Goal: Task Accomplishment & Management: Complete application form

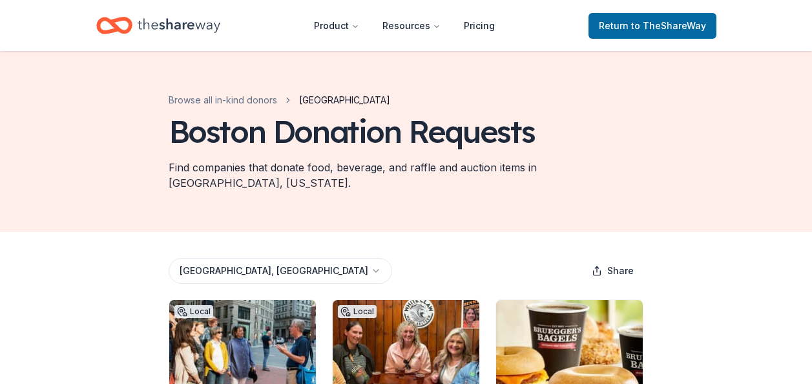
scroll to position [143, 0]
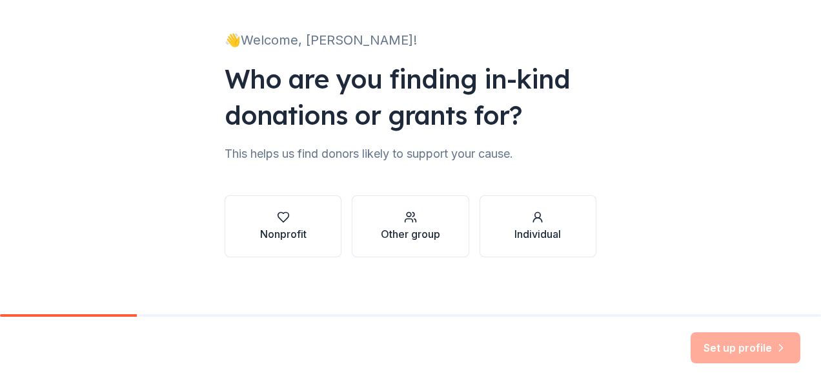
scroll to position [78, 0]
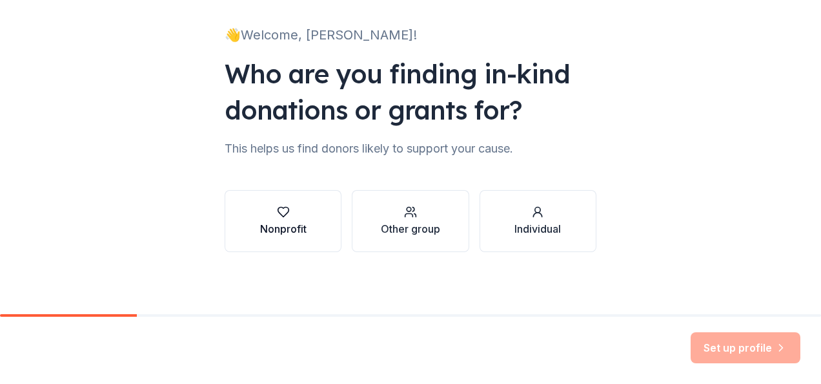
click at [305, 216] on button "Nonprofit" at bounding box center [283, 221] width 117 height 62
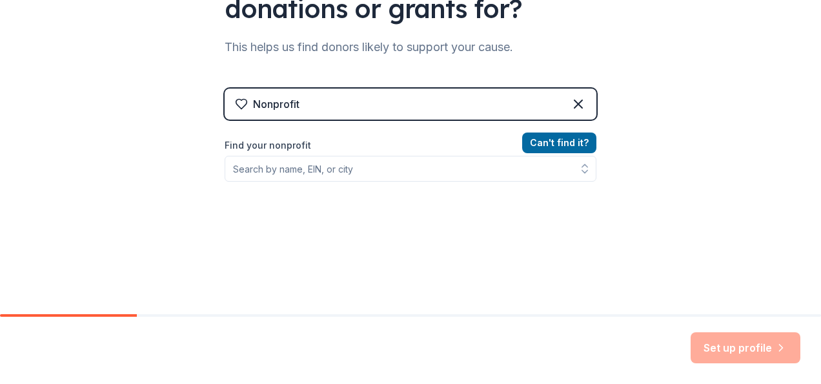
scroll to position [180, 0]
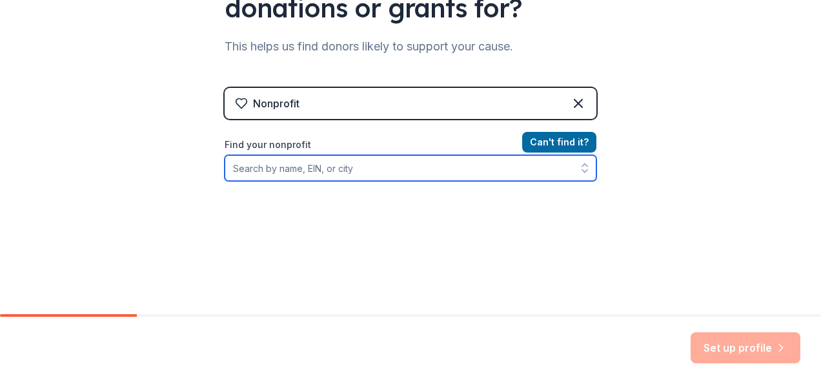
click at [389, 174] on input "Find your nonprofit" at bounding box center [411, 168] width 372 height 26
type input "0"
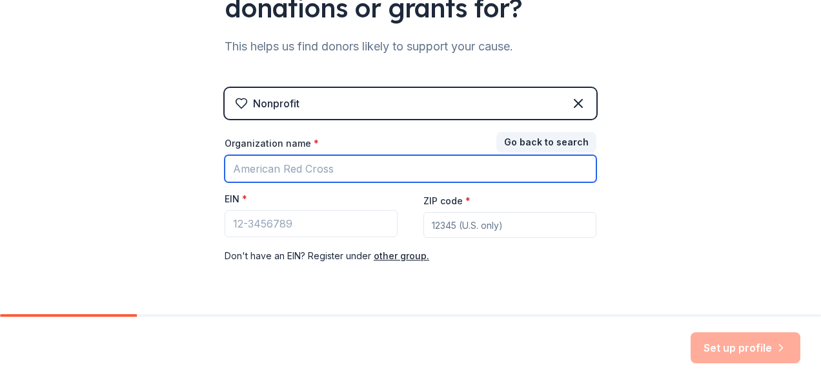
click at [297, 174] on input "Organization name *" at bounding box center [411, 168] width 372 height 27
type input "Franklin Performing Arts Company, Inc."
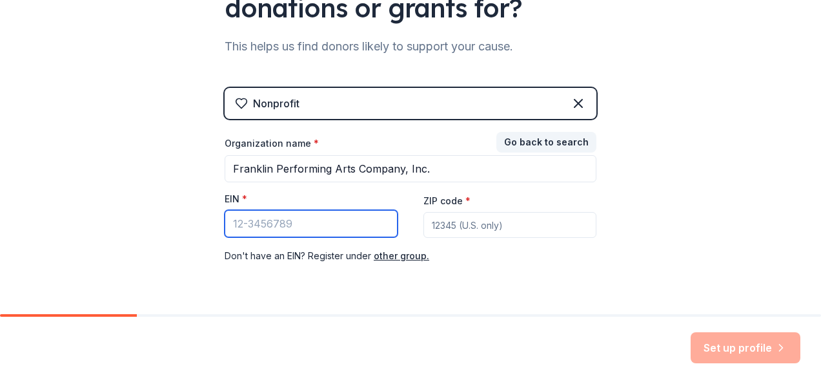
click at [311, 229] on input "EIN *" at bounding box center [311, 223] width 173 height 27
type input "[US_EMPLOYER_IDENTIFICATION_NUMBER]"
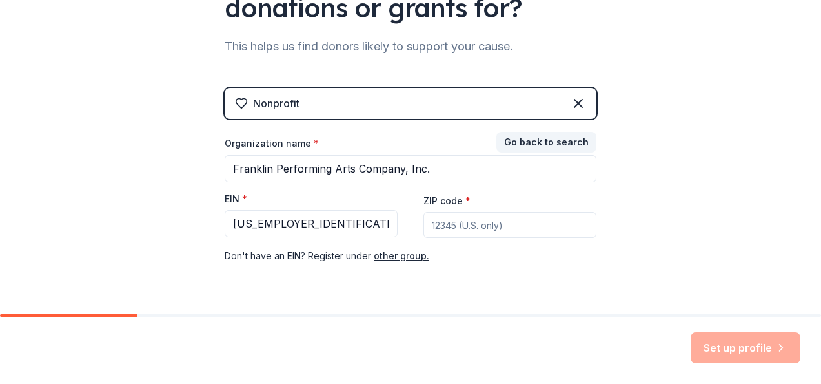
click at [466, 259] on div "Don ' t have an EIN? Register under other group." at bounding box center [411, 255] width 372 height 15
click at [449, 221] on input "ZIP code *" at bounding box center [510, 225] width 173 height 26
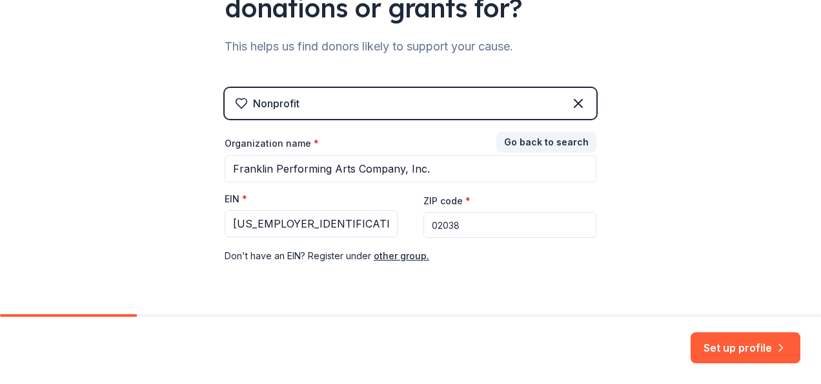
type input "02038"
click at [363, 266] on div "Nonprofit Go back to search Organization name * Franklin Performing Arts Compan…" at bounding box center [411, 188] width 372 height 201
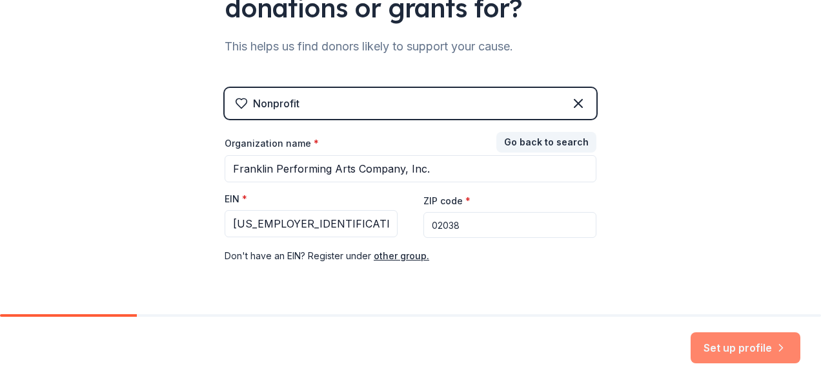
click at [719, 344] on button "Set up profile" at bounding box center [746, 347] width 110 height 31
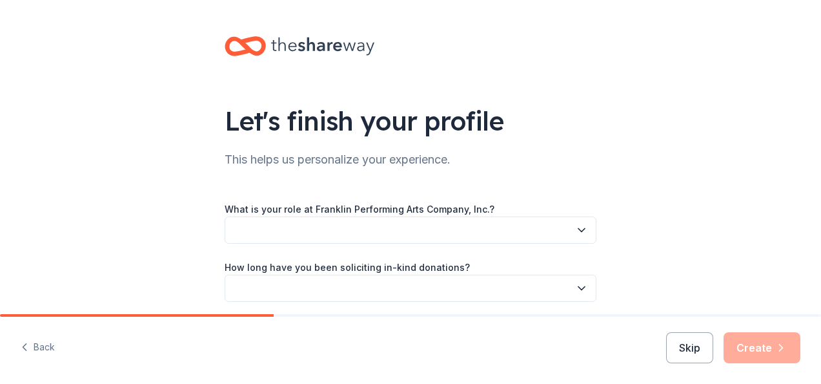
scroll to position [84, 0]
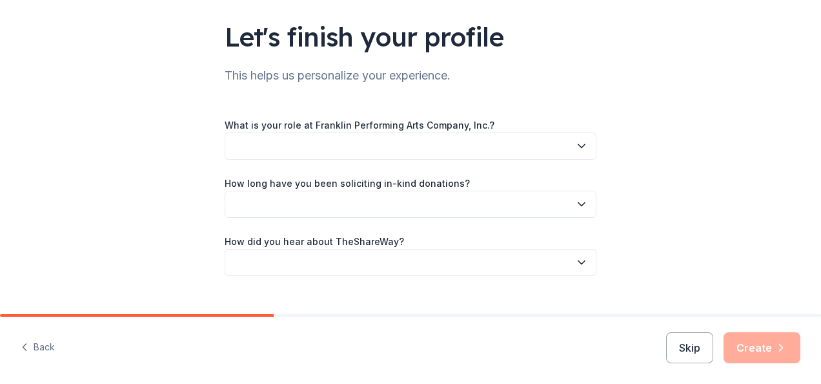
click at [367, 151] on button "button" at bounding box center [411, 145] width 372 height 27
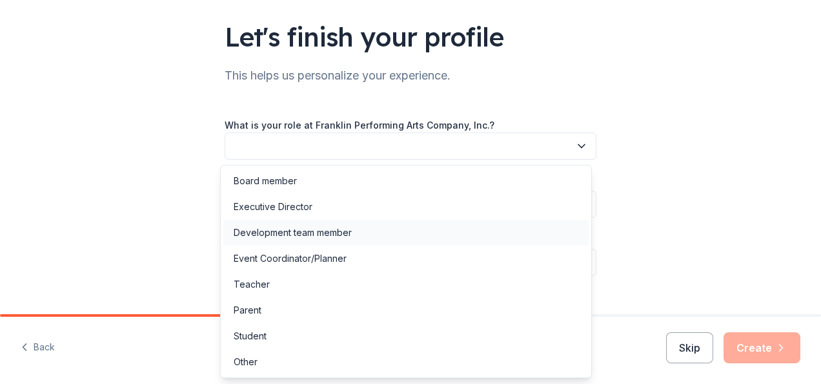
click at [300, 238] on div "Development team member" at bounding box center [293, 232] width 118 height 15
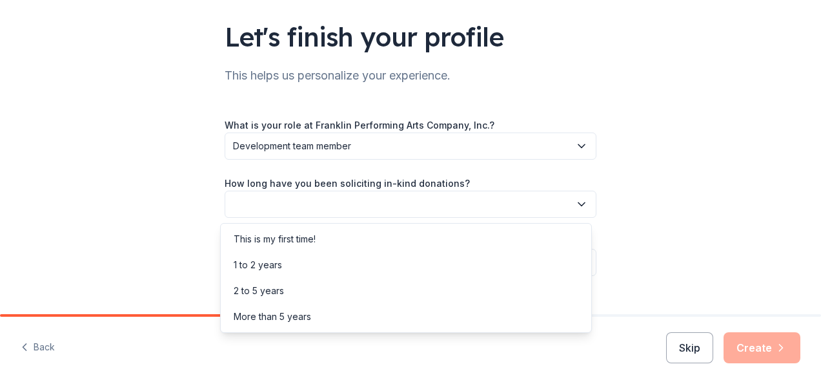
click at [316, 205] on button "button" at bounding box center [411, 203] width 372 height 27
click at [291, 285] on div "2 to 5 years" at bounding box center [405, 291] width 365 height 26
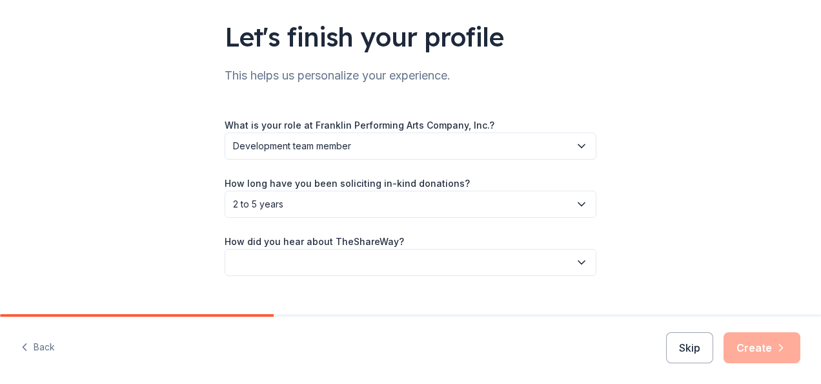
scroll to position [108, 0]
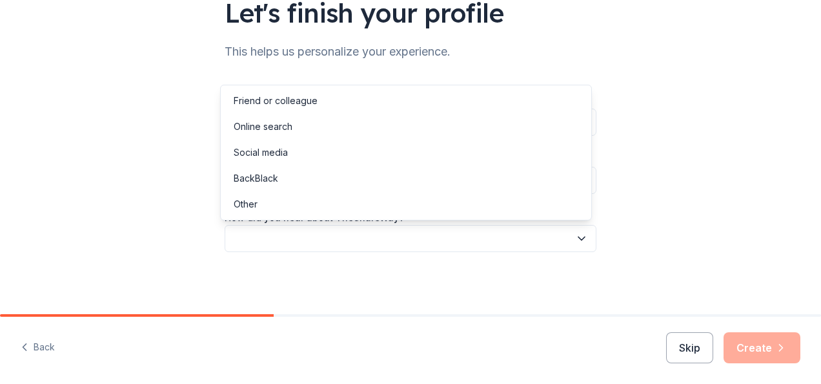
click at [284, 236] on button "button" at bounding box center [411, 238] width 372 height 27
click at [307, 132] on div "Online search" at bounding box center [405, 127] width 365 height 26
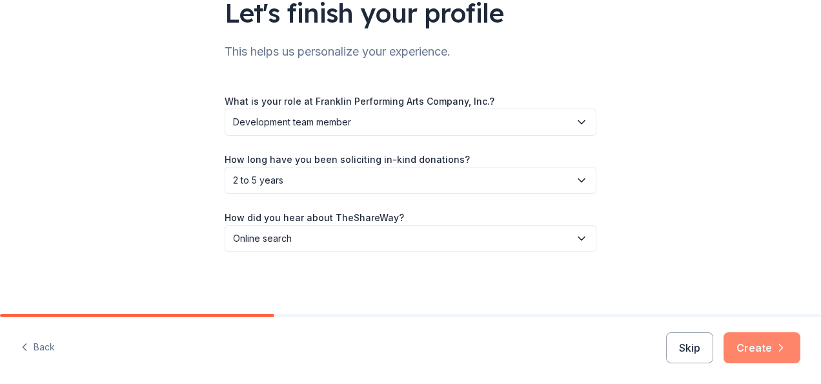
click at [741, 356] on button "Create" at bounding box center [762, 347] width 77 height 31
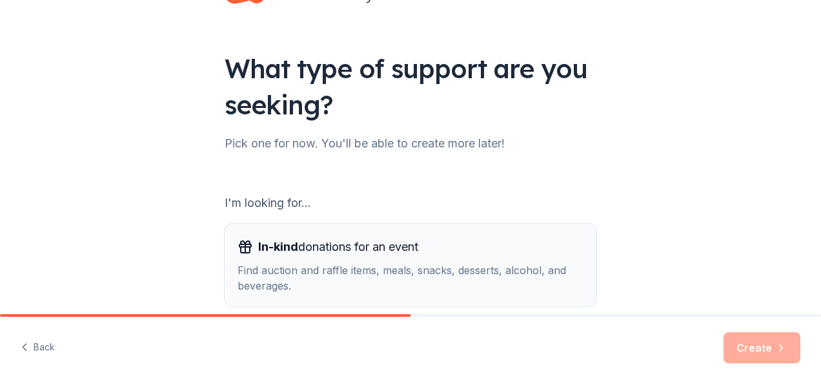
scroll to position [207, 0]
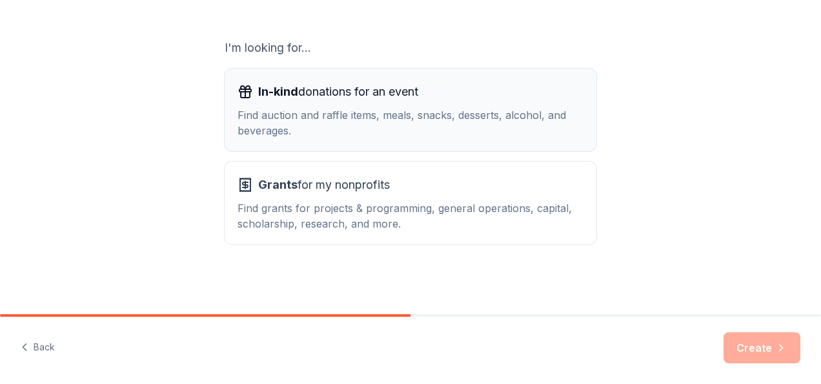
click at [311, 126] on div "Find auction and raffle items, meals, snacks, desserts, alcohol, and beverages." at bounding box center [411, 122] width 346 height 31
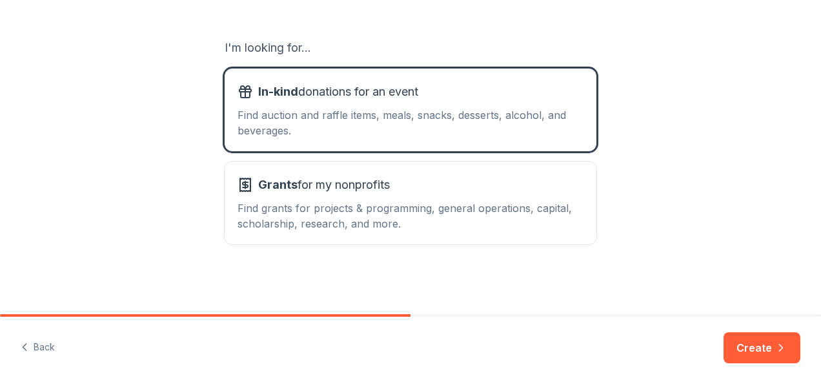
click at [478, 246] on div "What type of support are you seeking? Pick one for now. You'll be able to creat…" at bounding box center [410, 53] width 413 height 521
click at [757, 351] on button "Create" at bounding box center [762, 347] width 77 height 31
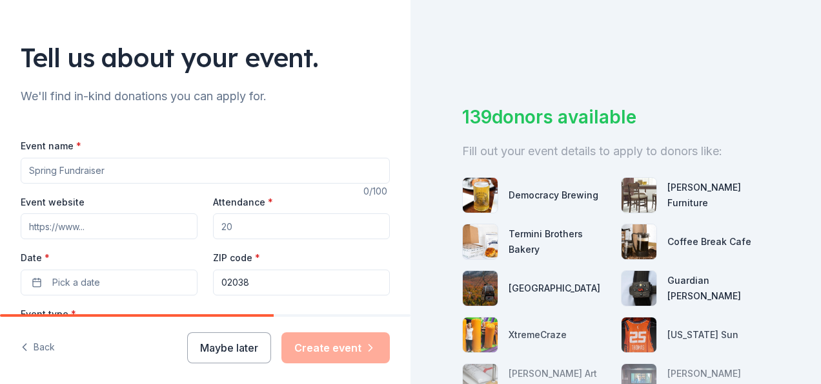
scroll to position [65, 0]
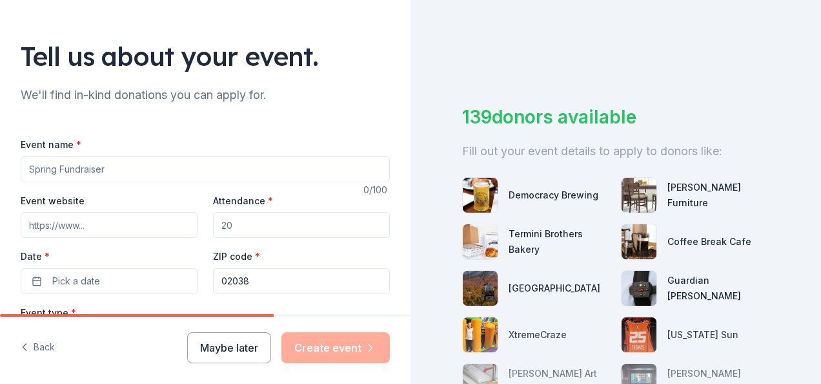
click at [74, 165] on input "Event name *" at bounding box center [205, 169] width 369 height 26
type input "The Gala"
type input "THE BLACK BOX15 W Central StFranklin, MA 02038"
type input "ahardy@fpaconline.com"
click at [66, 225] on input "THE BLACK BOX15 W Central StFranklin, MA 02038" at bounding box center [109, 225] width 177 height 26
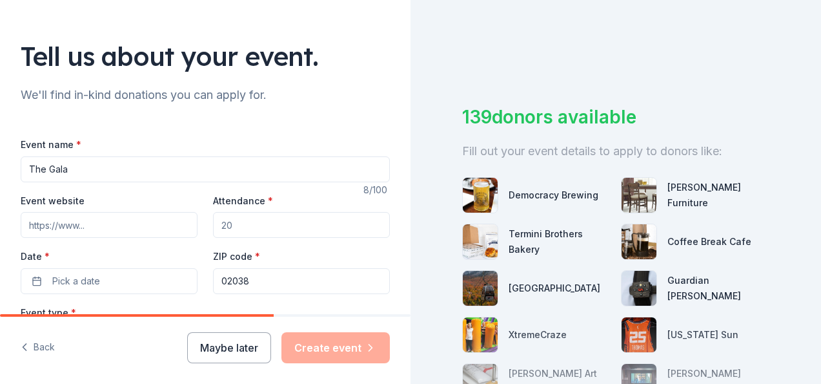
click at [108, 221] on input "Event website" at bounding box center [109, 225] width 177 height 26
paste input "https://fundraiser.support/FPACGALA2025"
type input "https://fundraiser.support/FPACGALA2025"
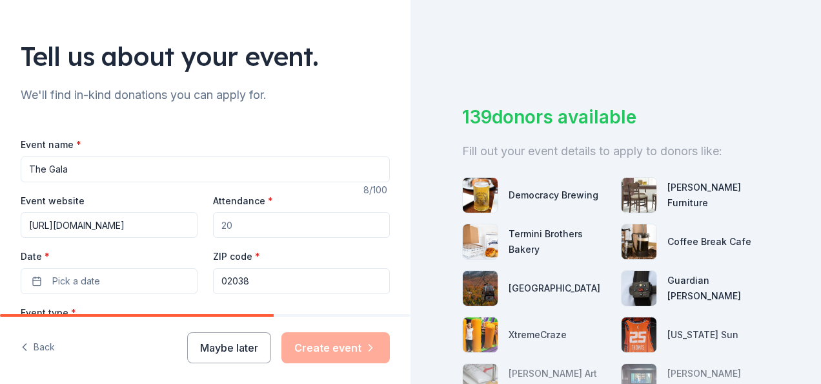
click at [266, 225] on input "Attendance *" at bounding box center [301, 225] width 177 height 26
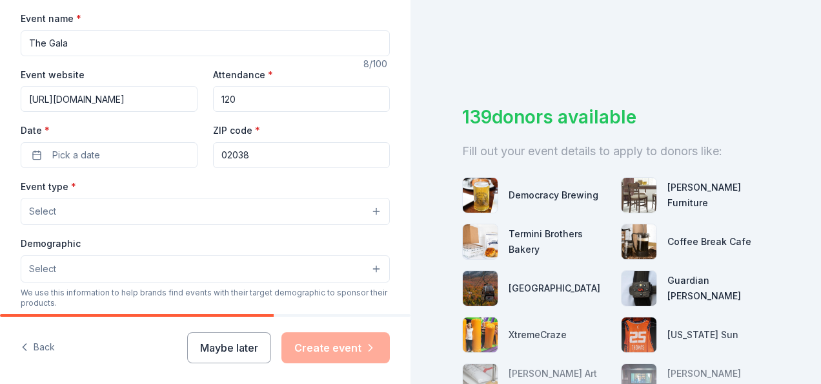
scroll to position [191, 0]
type input "120"
click at [84, 165] on button "Pick a date" at bounding box center [109, 154] width 177 height 26
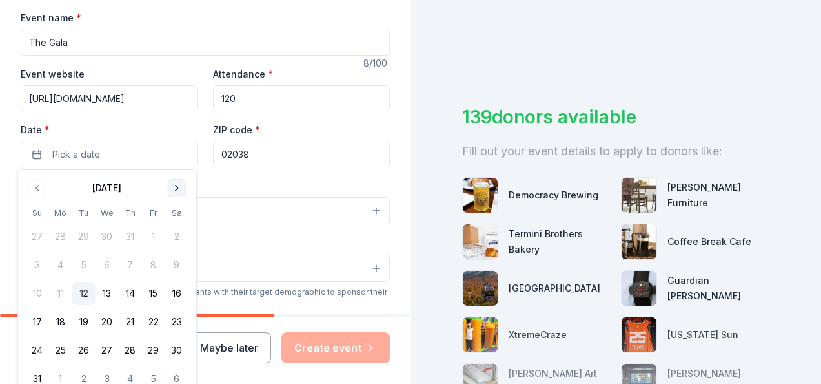
click at [176, 188] on button "Go to next month" at bounding box center [177, 188] width 18 height 18
click at [176, 267] on button "8" at bounding box center [176, 264] width 23 height 23
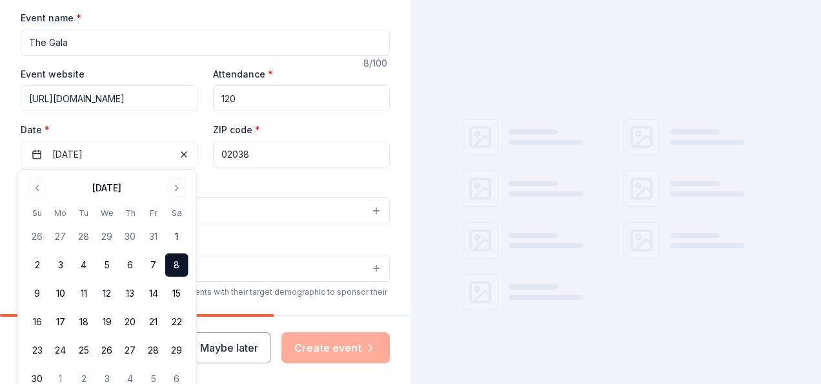
click at [274, 159] on input "02038" at bounding box center [301, 154] width 177 height 26
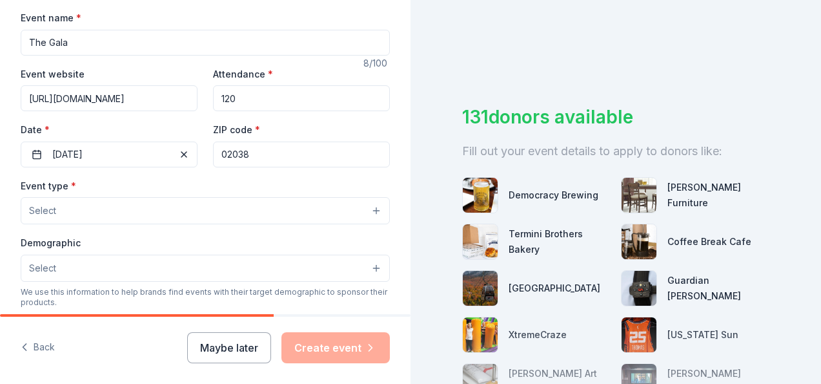
click at [129, 200] on button "Select" at bounding box center [205, 210] width 369 height 27
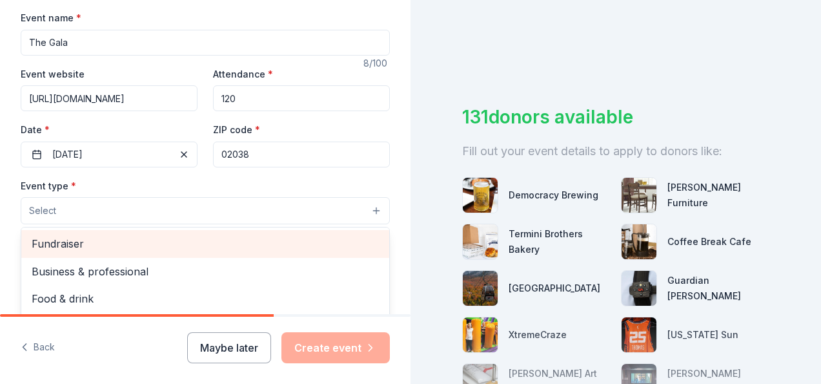
click at [112, 242] on span "Fundraiser" at bounding box center [205, 243] width 347 height 17
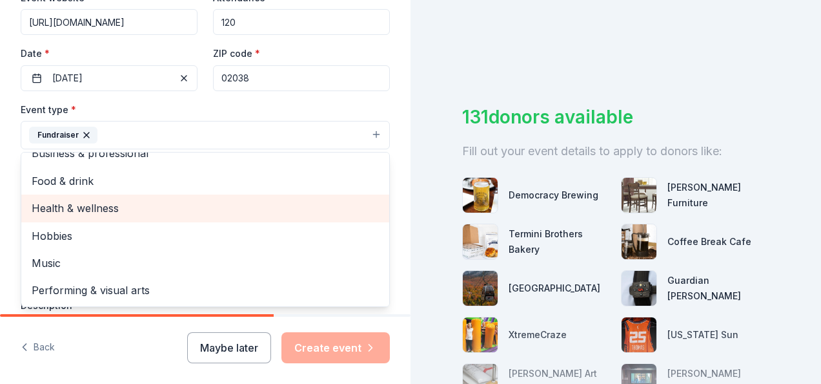
scroll to position [329, 0]
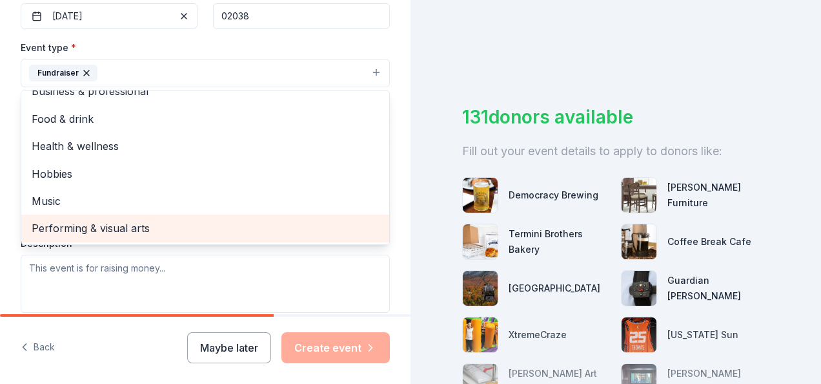
click at [149, 220] on span "Performing & visual arts" at bounding box center [205, 228] width 347 height 17
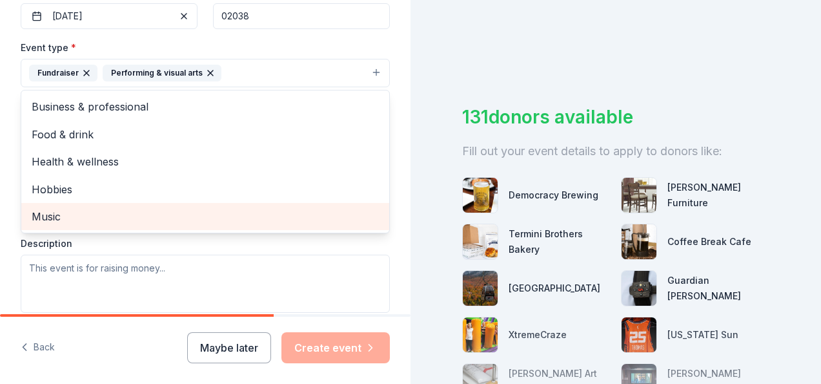
scroll to position [0, 0]
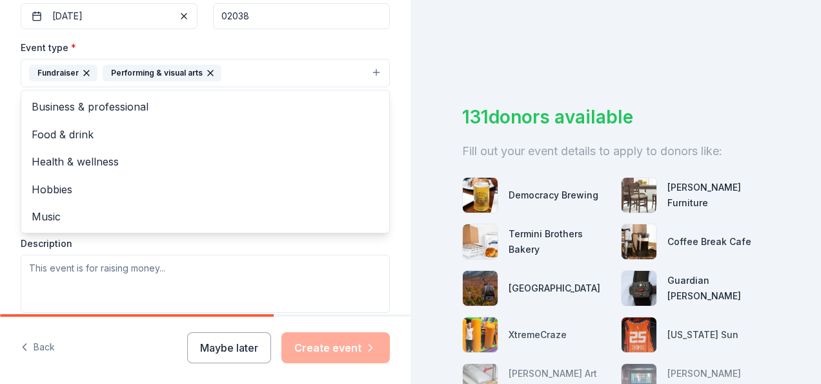
click at [238, 52] on div "Event type * Fundraiser Performing & visual arts Business & professional Food &…" at bounding box center [205, 63] width 369 height 48
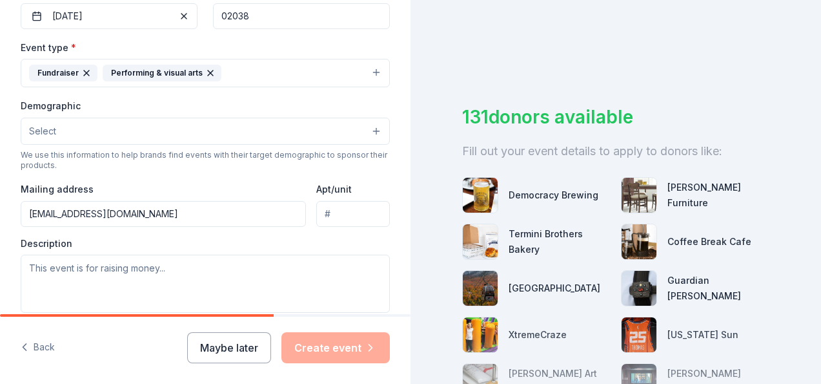
click at [72, 134] on button "Select" at bounding box center [205, 131] width 369 height 27
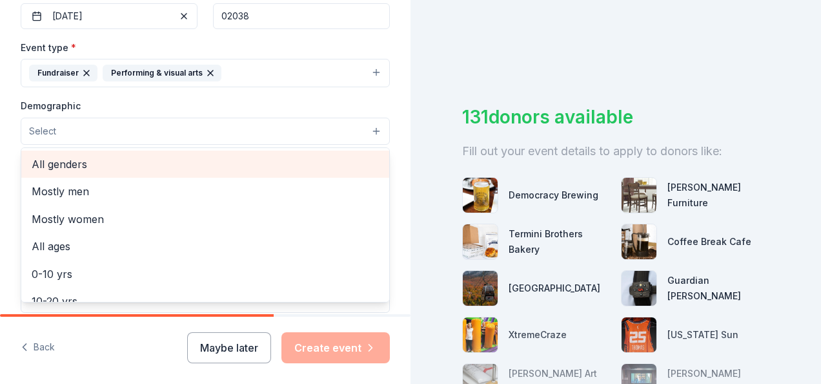
click at [92, 164] on span "All genders" at bounding box center [205, 164] width 347 height 17
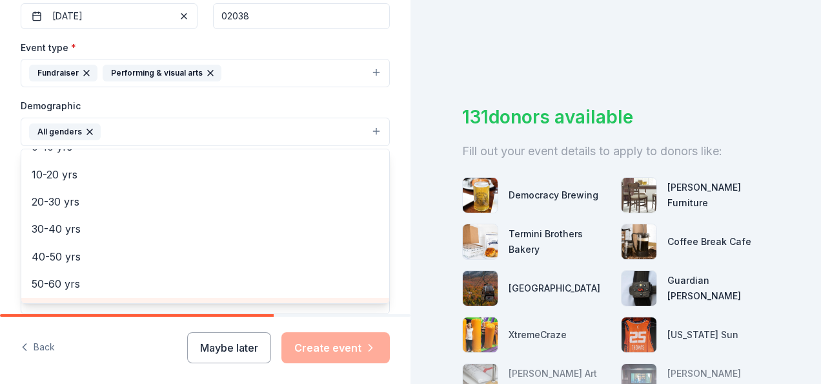
scroll to position [99, 0]
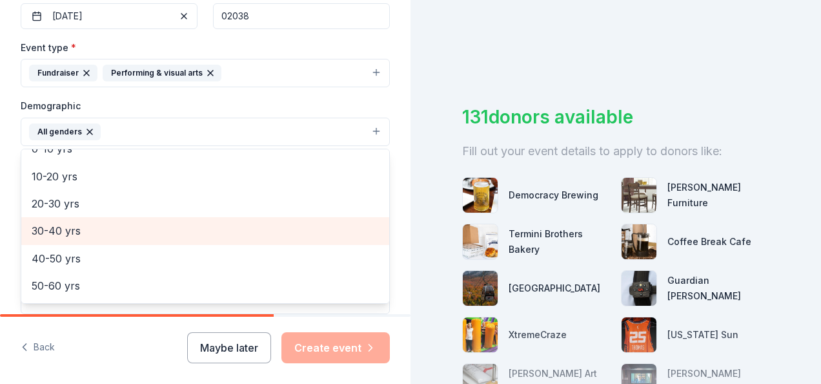
click at [116, 233] on span "30-40 yrs" at bounding box center [205, 230] width 347 height 17
click at [98, 231] on span "40-50 yrs" at bounding box center [205, 230] width 347 height 17
click at [87, 235] on span "50-60 yrs" at bounding box center [205, 230] width 347 height 17
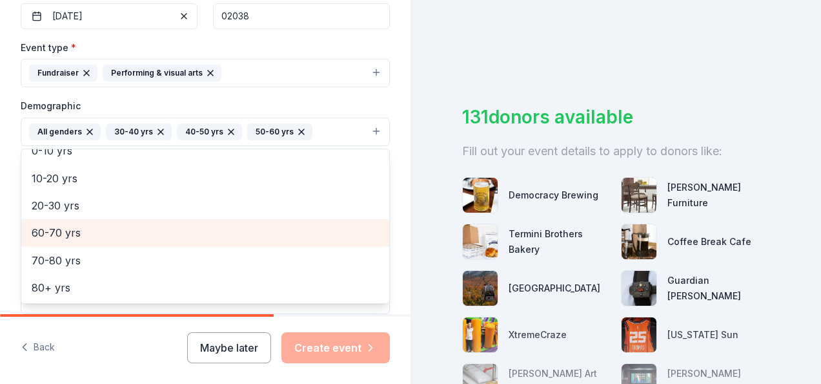
click at [95, 225] on span "60-70 yrs" at bounding box center [205, 232] width 347 height 17
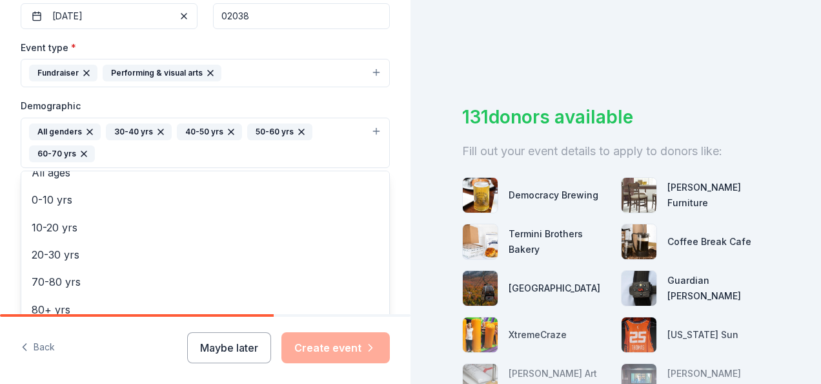
click at [230, 92] on div "Event type * Fundraiser Performing & visual arts Demographic All genders 30-40 …" at bounding box center [205, 187] width 369 height 296
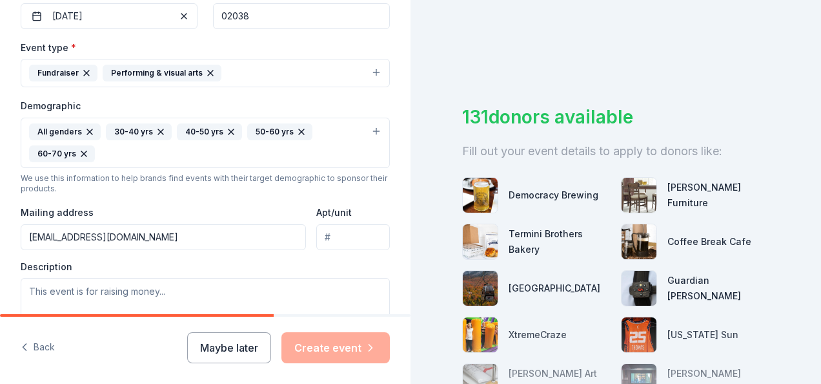
drag, startPoint x: 164, startPoint y: 229, endPoint x: 11, endPoint y: 226, distance: 153.1
click at [11, 226] on div "Tell us about your event. We'll find in-kind donations you can apply for. Event…" at bounding box center [205, 113] width 411 height 884
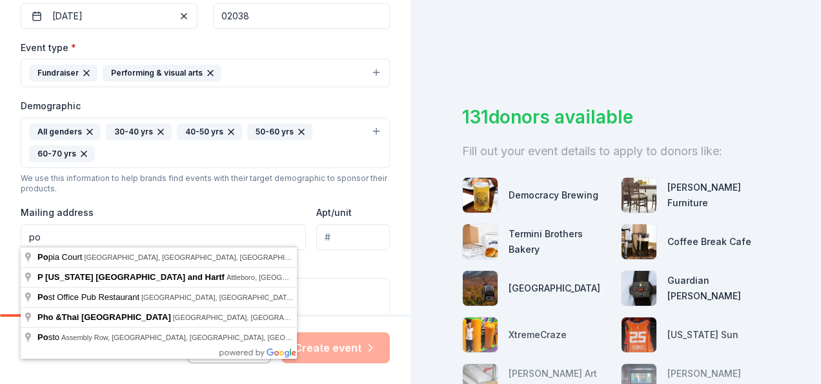
type input "p"
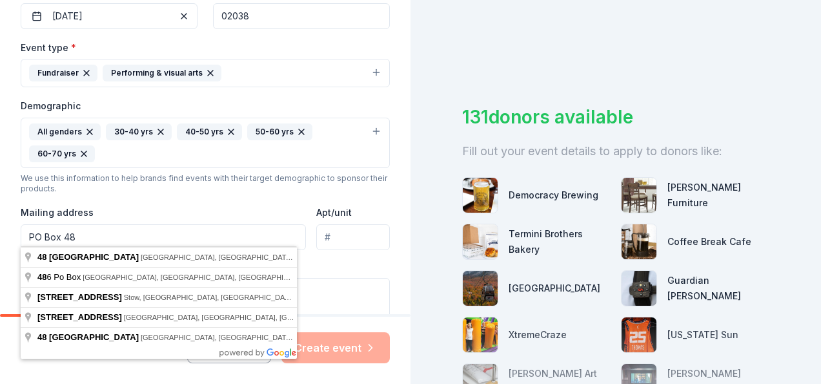
click at [198, 190] on div "We use this information to help brands find events with their target demographi…" at bounding box center [205, 183] width 369 height 21
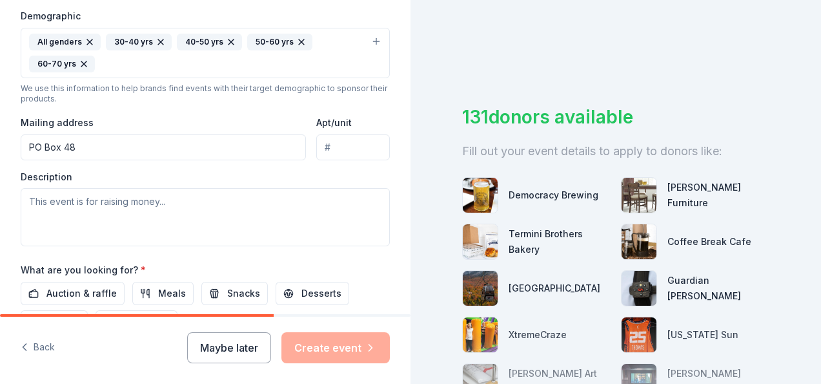
scroll to position [418, 0]
click at [103, 150] on input "PO Box 48" at bounding box center [163, 148] width 285 height 26
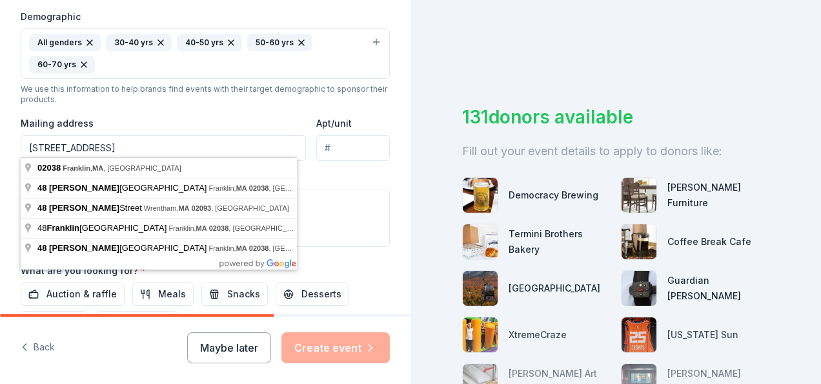
type input "PO Box 48, Franklin, MA 02038"
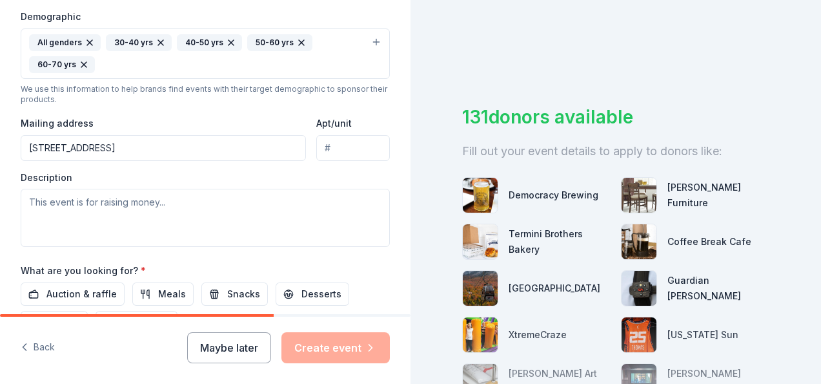
click at [173, 108] on div "Event type * Fundraiser Performing & visual arts Demographic All genders 30-40 …" at bounding box center [205, 98] width 369 height 296
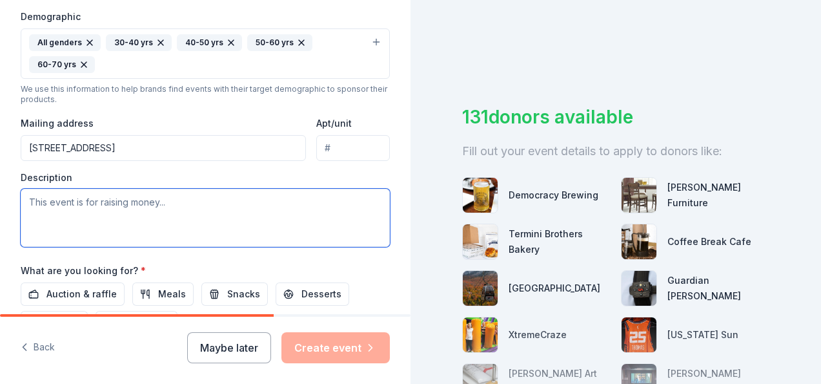
click at [108, 225] on textarea at bounding box center [205, 218] width 369 height 58
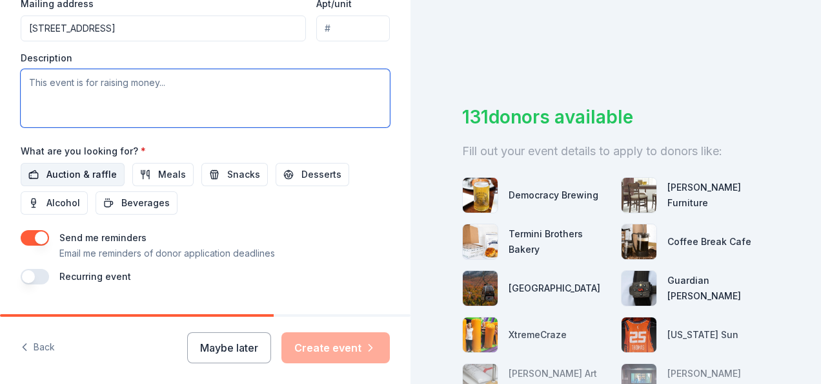
scroll to position [566, 0]
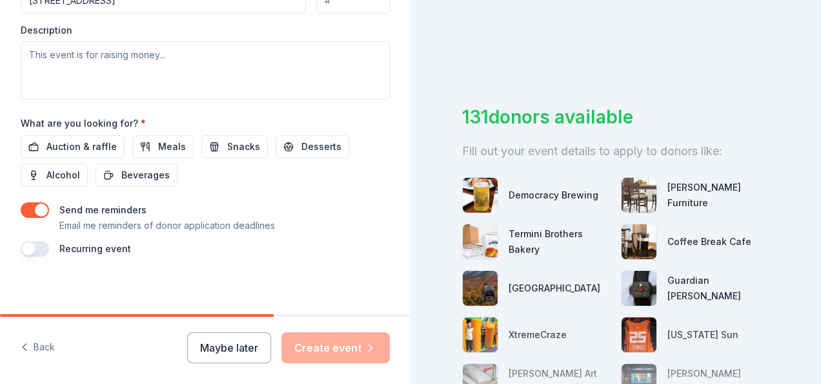
click at [26, 208] on button "button" at bounding box center [35, 209] width 28 height 15
click at [87, 143] on span "Auction & raffle" at bounding box center [81, 146] width 70 height 15
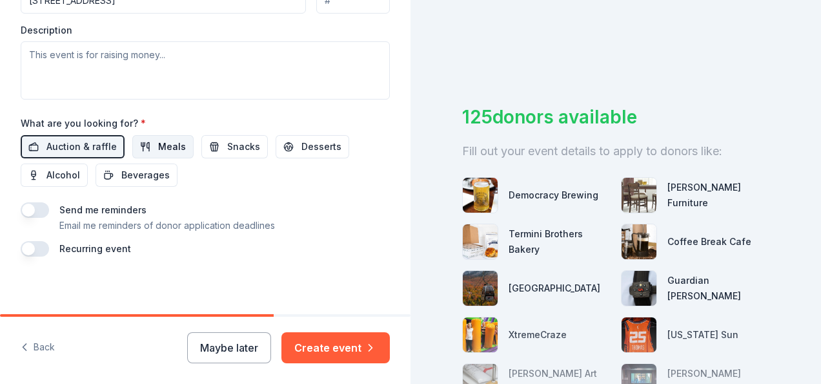
click at [150, 139] on button "Meals" at bounding box center [162, 146] width 61 height 23
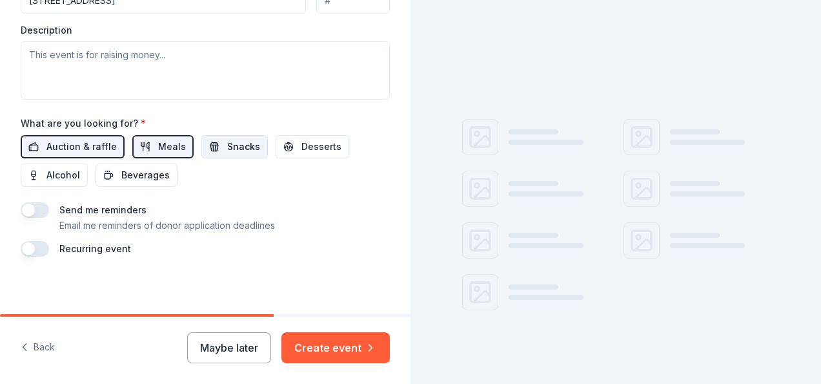
click at [214, 140] on button "Snacks" at bounding box center [234, 146] width 67 height 23
click at [302, 139] on span "Desserts" at bounding box center [322, 146] width 40 height 15
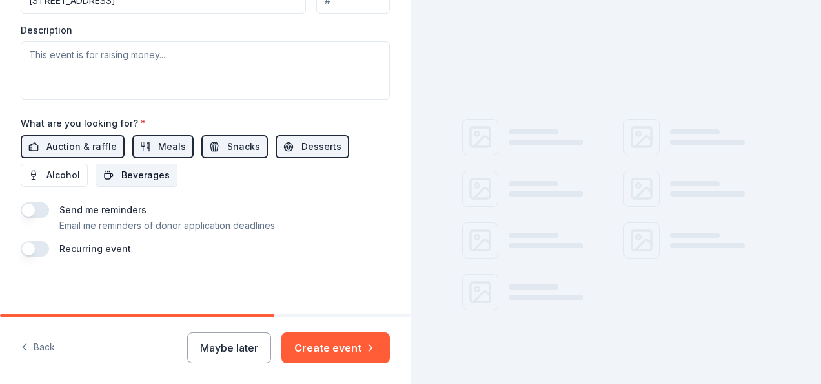
click at [132, 167] on span "Beverages" at bounding box center [145, 174] width 48 height 15
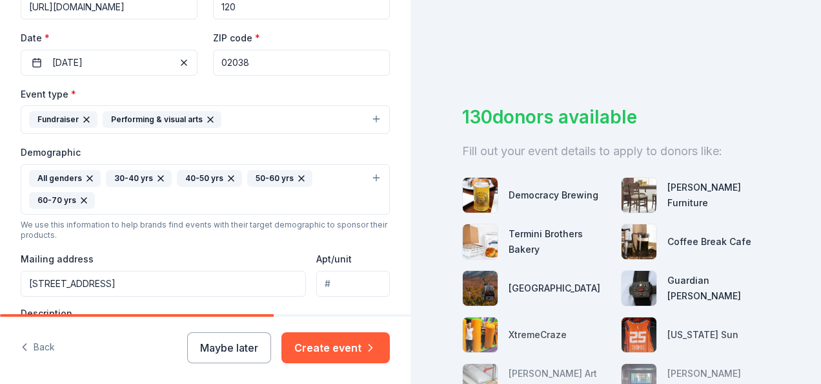
scroll to position [373, 0]
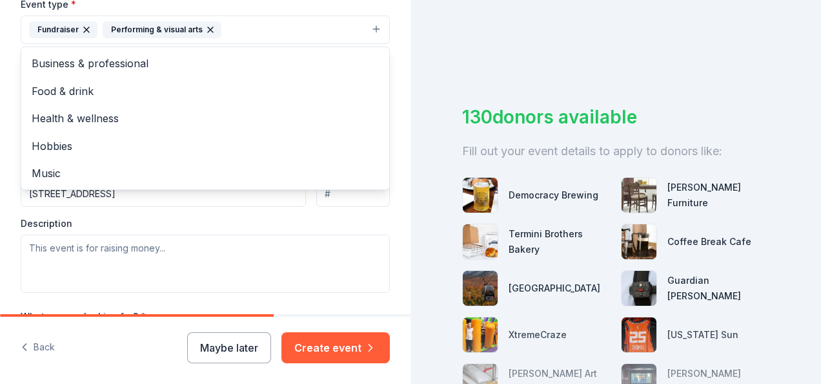
click at [243, 30] on button "Fundraiser Performing & visual arts" at bounding box center [205, 29] width 369 height 28
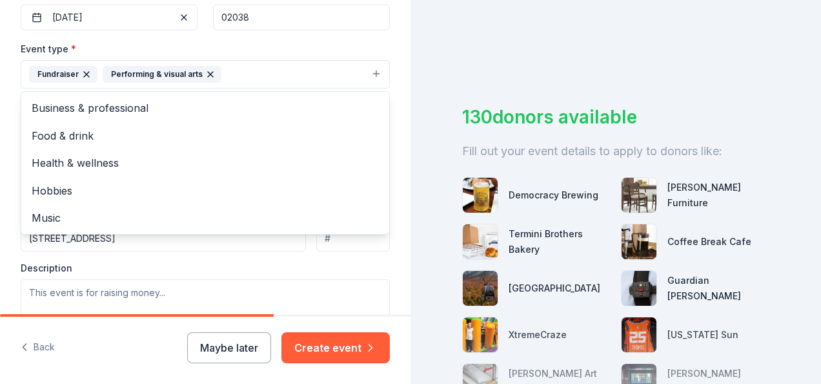
scroll to position [327, 0]
click at [357, 41] on div "Event type * Fundraiser Performing & visual arts Business & professional Food &…" at bounding box center [205, 65] width 369 height 48
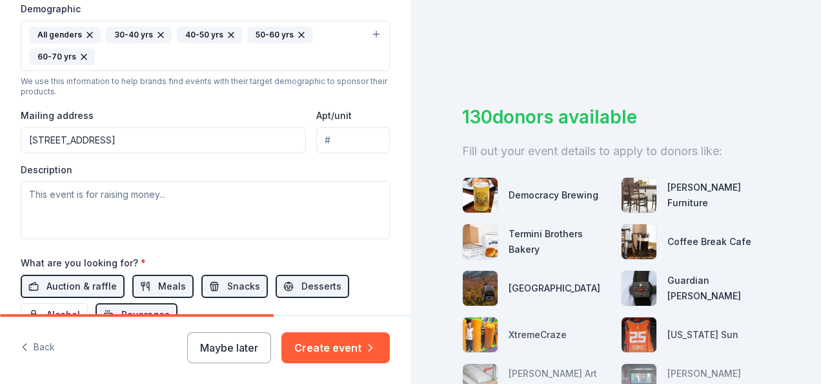
scroll to position [427, 0]
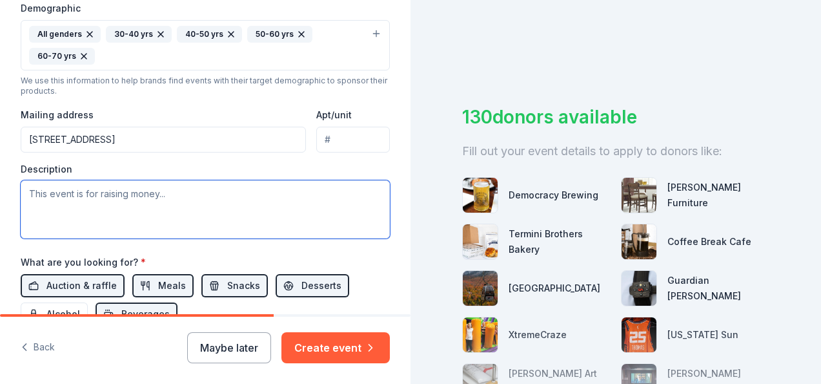
click at [153, 189] on textarea at bounding box center [205, 209] width 369 height 58
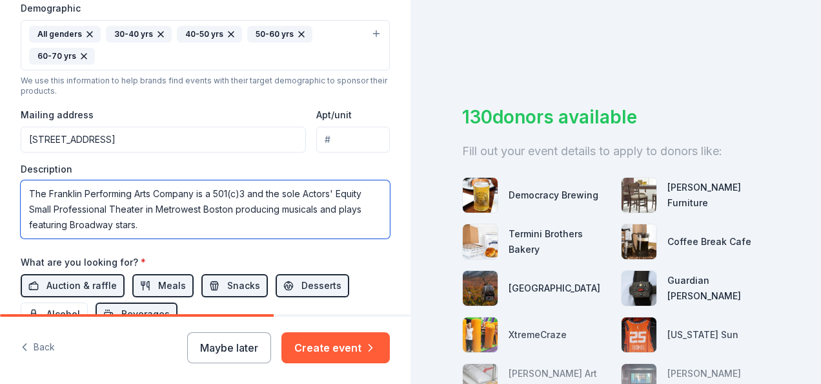
click at [191, 193] on textarea "The Franklin Performing Arts Company is a 501(c)3 and the sole Actors' Equity S…" at bounding box center [205, 209] width 369 height 58
click at [160, 220] on textarea "The Franklin Performing Arts Company is a 501(c)3 and the sole Actors' Equity S…" at bounding box center [205, 209] width 369 height 58
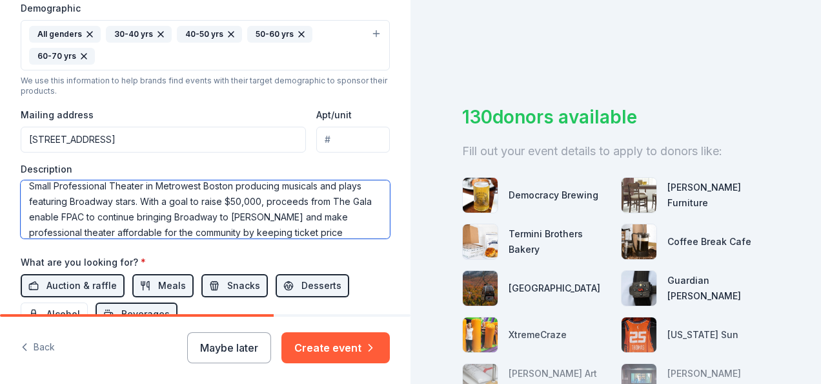
scroll to position [39, 0]
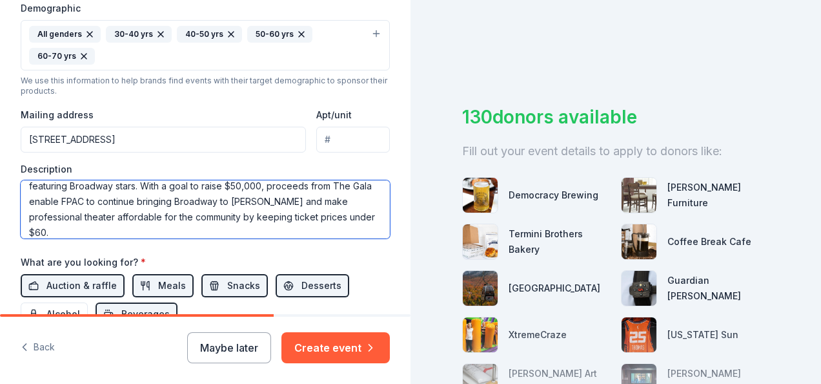
click at [178, 183] on textarea "The Franklin Performing Arts Company is a 501(c)3 and the sole Actors' Equity S…" at bounding box center [205, 209] width 369 height 58
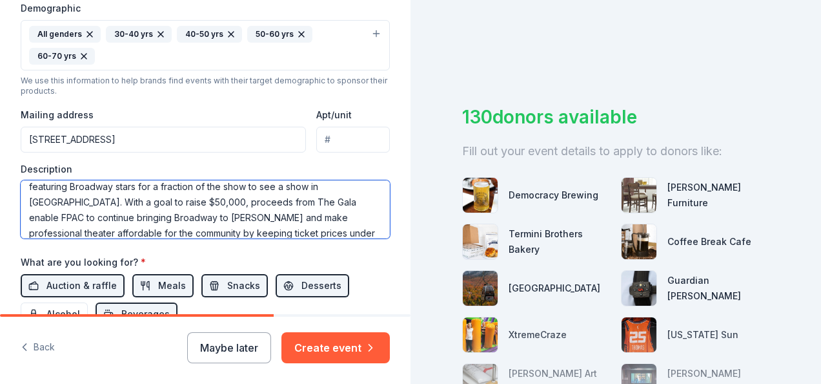
click at [274, 220] on textarea "The Franklin Performing Arts Company is a 501(c)3 and the sole Actors' Equity S…" at bounding box center [205, 209] width 369 height 58
click at [274, 184] on textarea "The Franklin Performing Arts Company is a 501(c)3 and the sole Actors' Equity S…" at bounding box center [205, 209] width 369 height 58
click at [283, 183] on textarea "The Franklin Performing Arts Company is a 501(c)3 and the sole Actors' Equity S…" at bounding box center [205, 209] width 369 height 58
click at [337, 205] on textarea "The Franklin Performing Arts Company is a 501(c)3 and the sole Actors' Equity S…" at bounding box center [205, 209] width 369 height 58
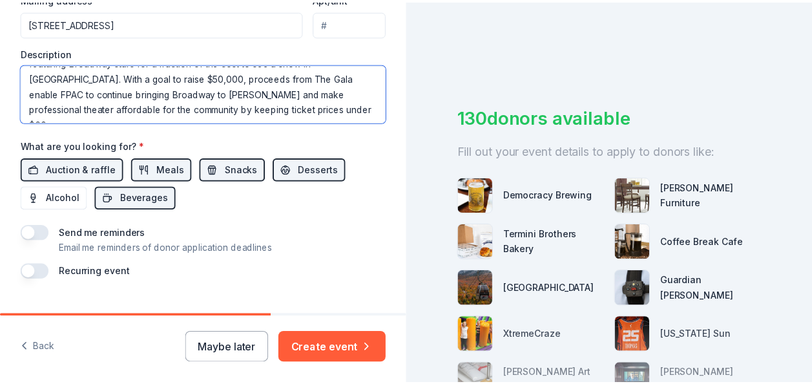
scroll to position [566, 0]
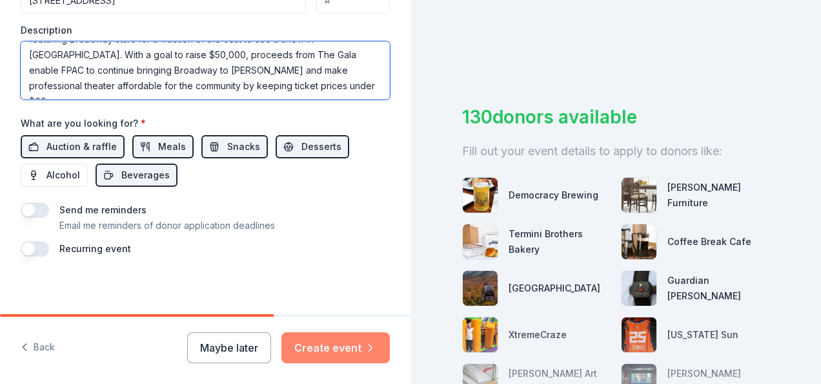
type textarea "The Franklin Performing Arts Company is a 501(c)3 and the sole Actors' Equity S…"
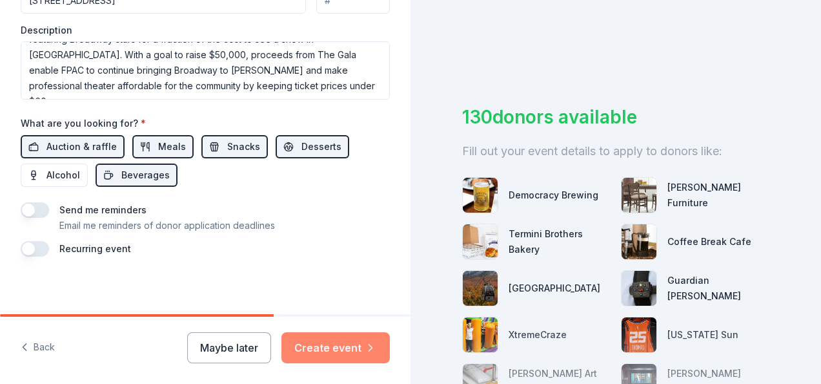
click at [355, 352] on button "Create event" at bounding box center [336, 347] width 108 height 31
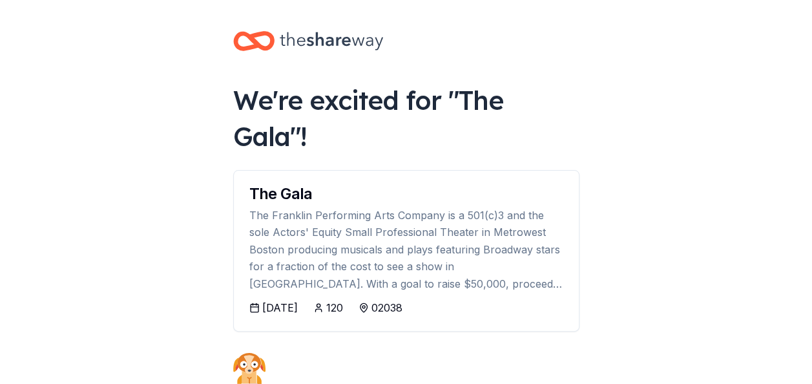
scroll to position [178, 0]
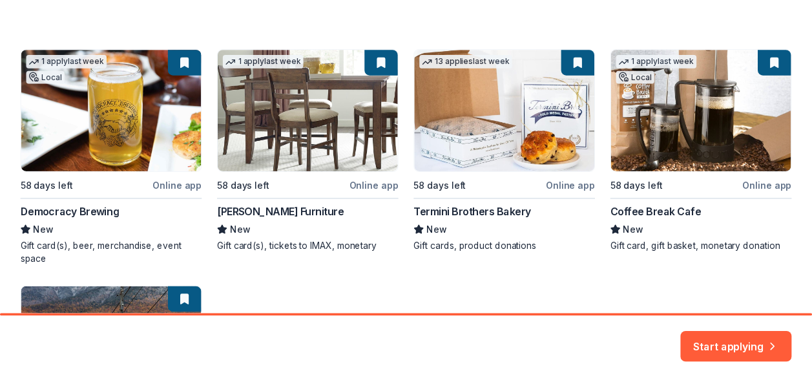
scroll to position [216, 0]
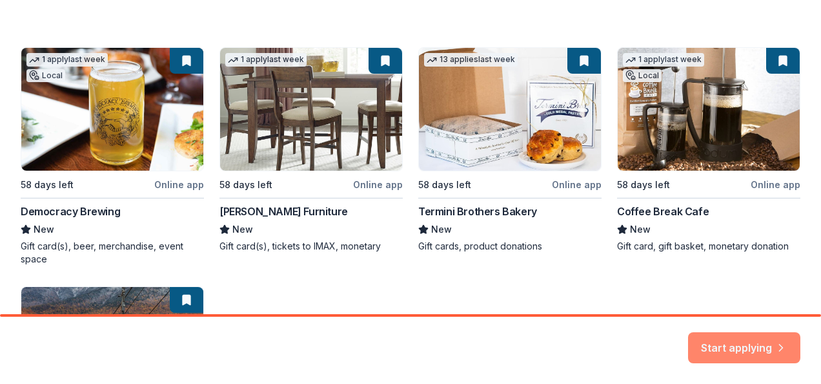
click at [739, 339] on button "Start applying" at bounding box center [744, 339] width 112 height 31
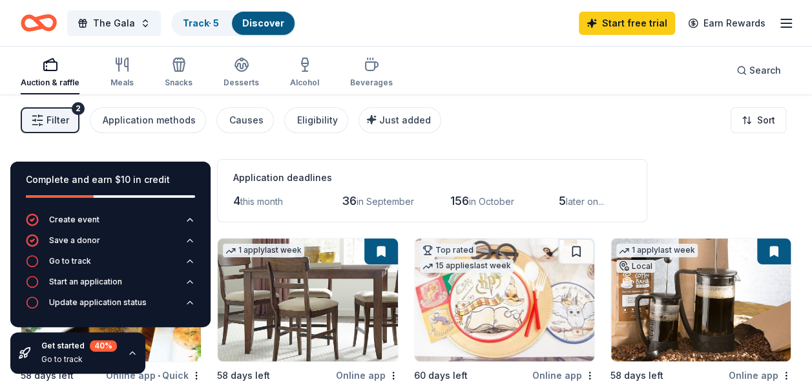
click at [415, 22] on div "The Gala Track · 5 Discover Start free trial Earn Rewards" at bounding box center [406, 23] width 770 height 30
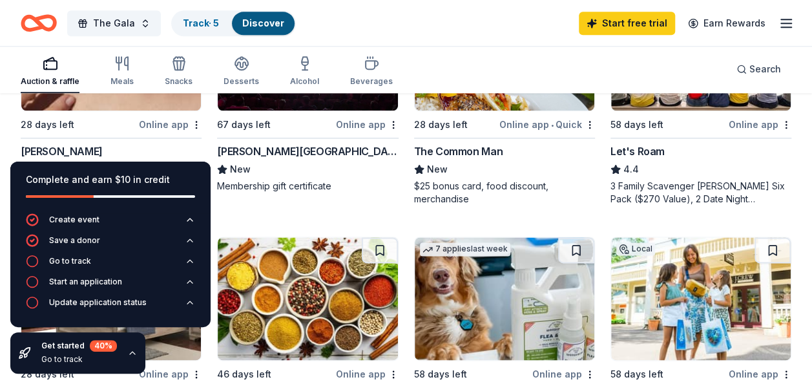
scroll to position [756, 0]
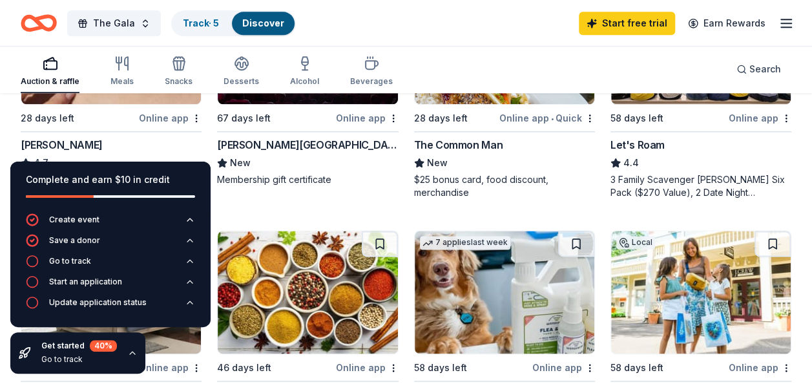
click at [153, 116] on div "Online app" at bounding box center [170, 118] width 63 height 16
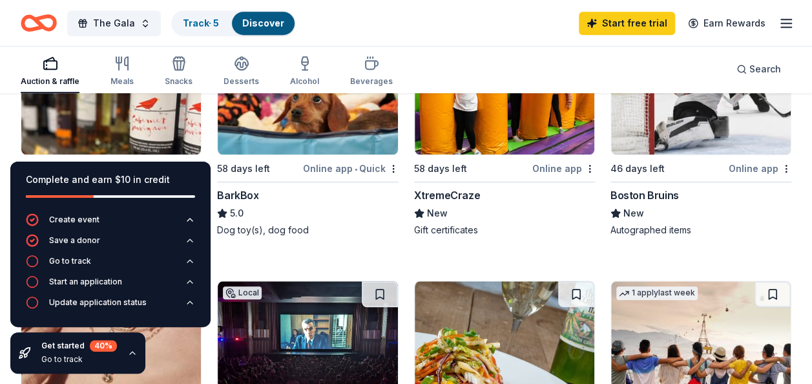
scroll to position [418, 0]
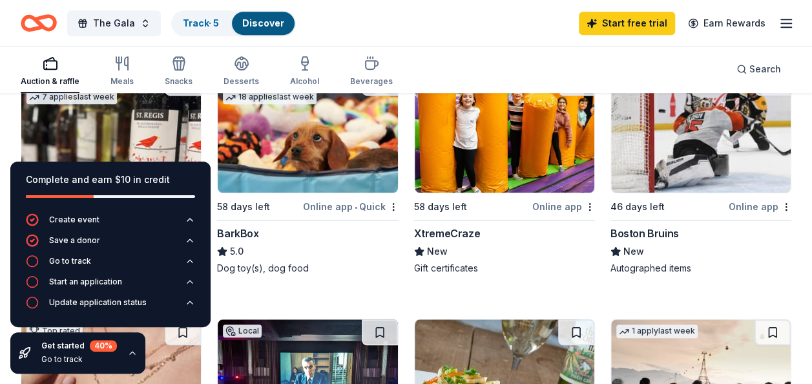
click at [337, 207] on div "Online app • Quick" at bounding box center [351, 206] width 96 height 16
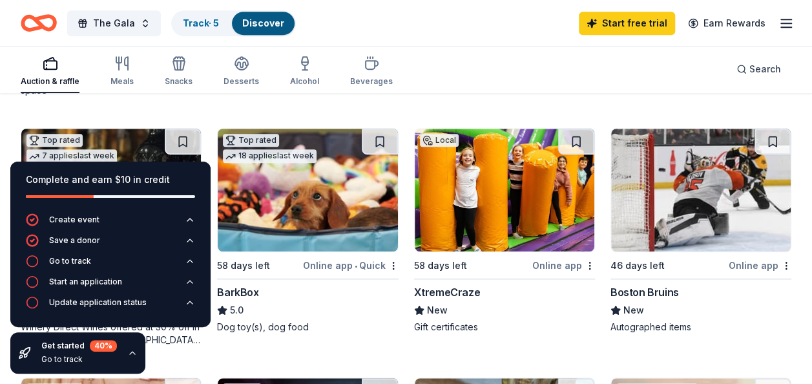
scroll to position [355, 0]
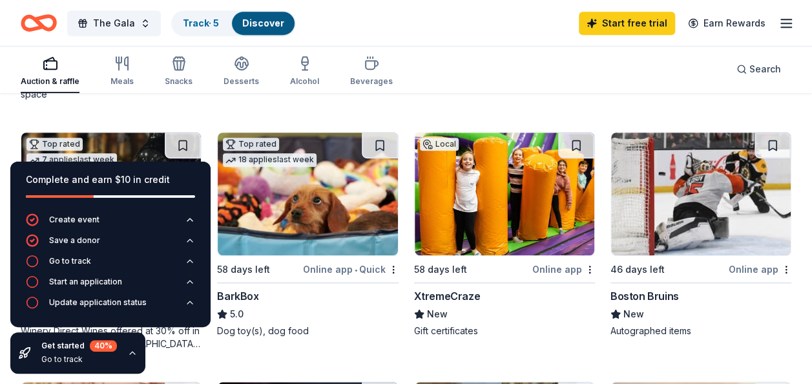
click at [500, 208] on img at bounding box center [505, 193] width 180 height 123
click at [464, 225] on img at bounding box center [505, 193] width 180 height 123
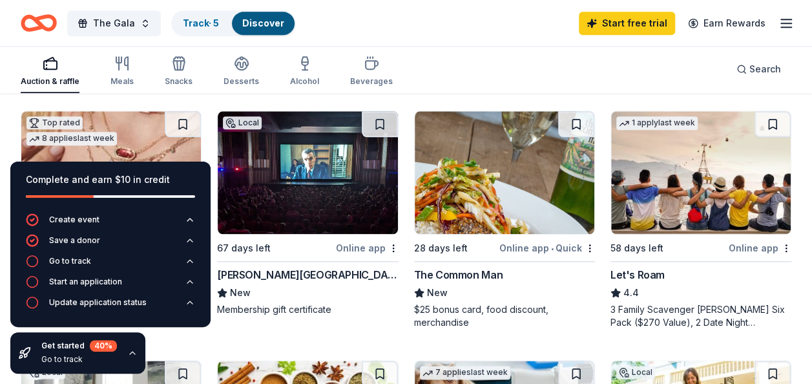
scroll to position [624, 0]
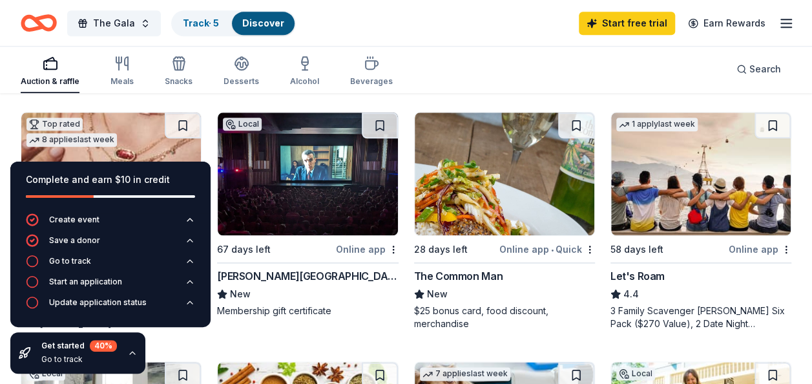
click at [301, 200] on img at bounding box center [308, 173] width 180 height 123
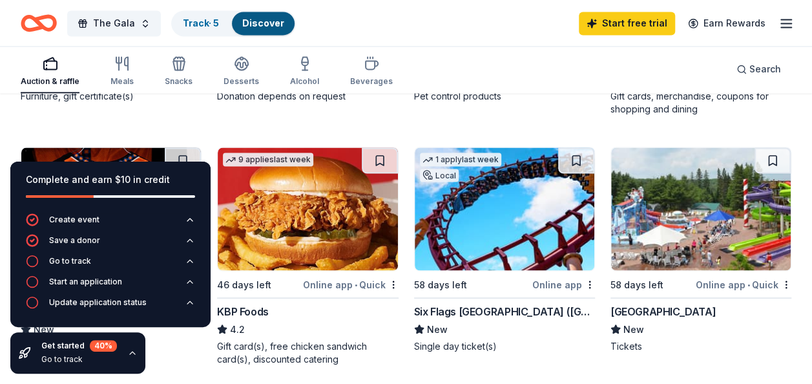
scroll to position [1087, 0]
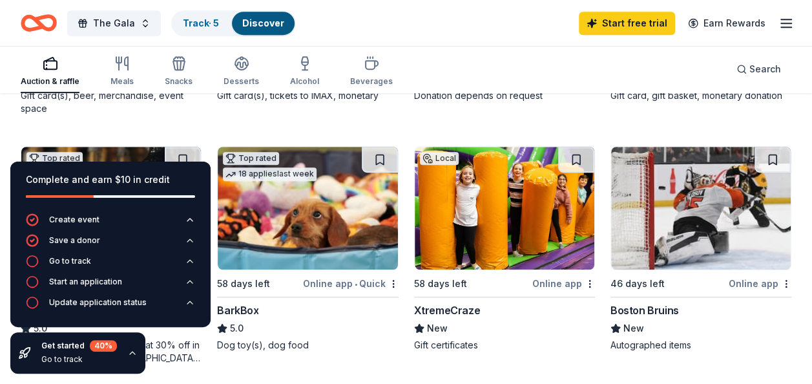
scroll to position [339, 0]
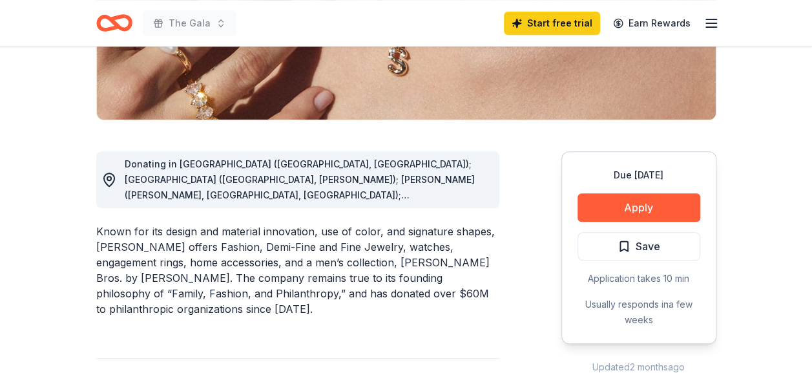
scroll to position [292, 0]
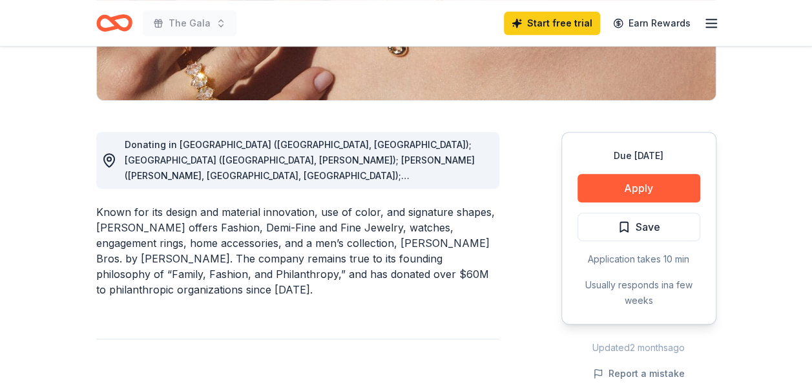
click at [453, 178] on span "Donating in AL (Birmingham, Huntsville); AR (Little Rock, Rogers); AZ (Chandler…" at bounding box center [300, 307] width 350 height 336
click at [315, 172] on span "Donating in AL (Birmingham, Huntsville); AR (Little Rock, Rogers); AZ (Chandler…" at bounding box center [300, 307] width 350 height 336
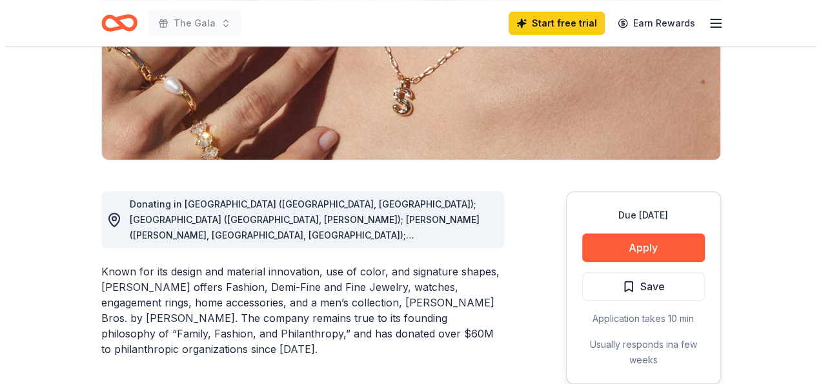
scroll to position [235, 0]
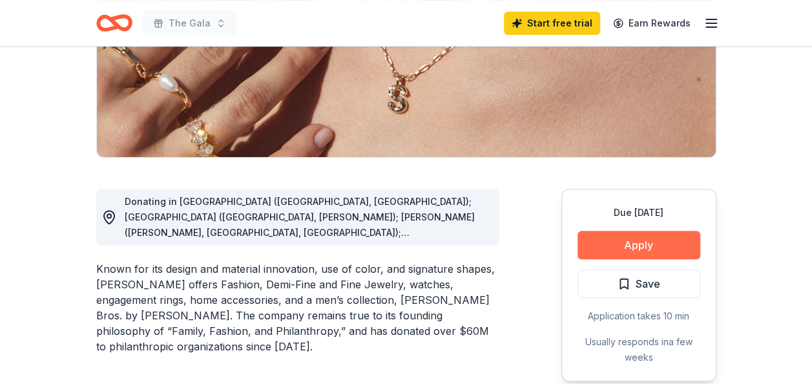
click at [653, 247] on button "Apply" at bounding box center [638, 245] width 123 height 28
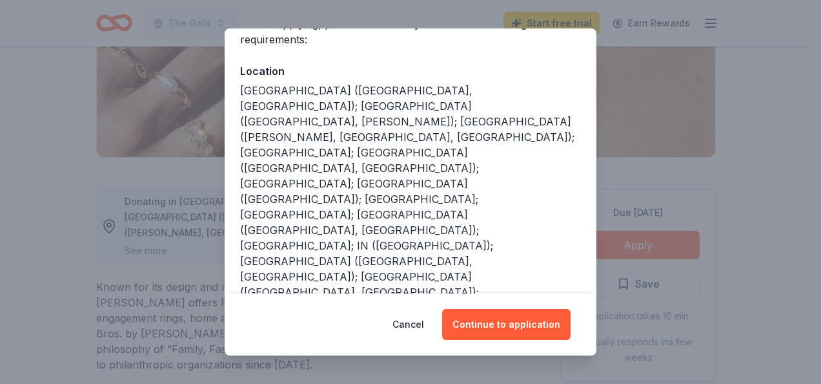
scroll to position [238, 0]
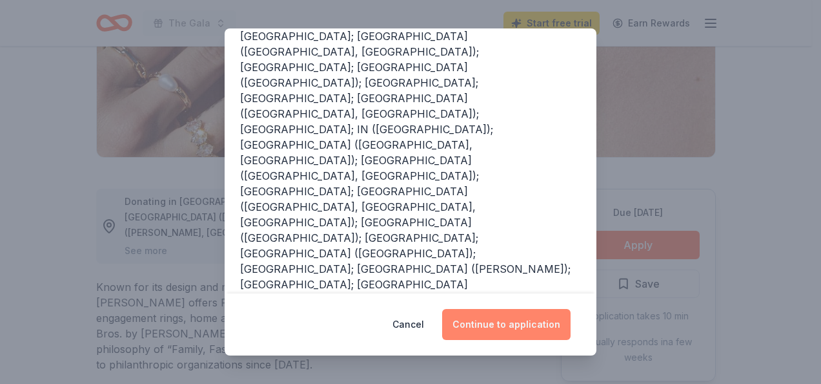
click at [519, 329] on button "Continue to application" at bounding box center [506, 324] width 129 height 31
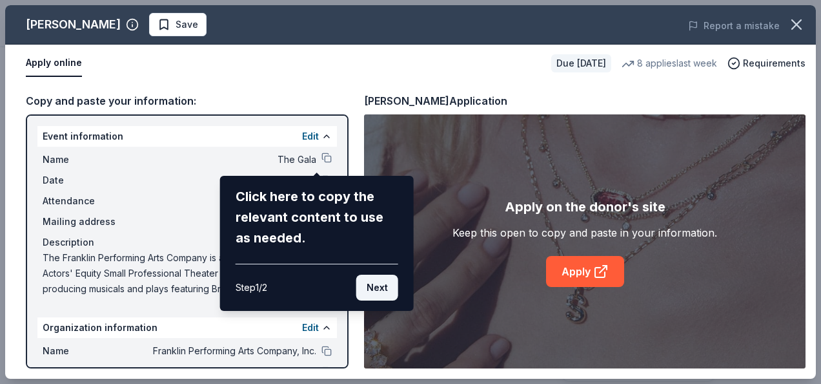
click at [362, 291] on button "Next" at bounding box center [377, 287] width 42 height 26
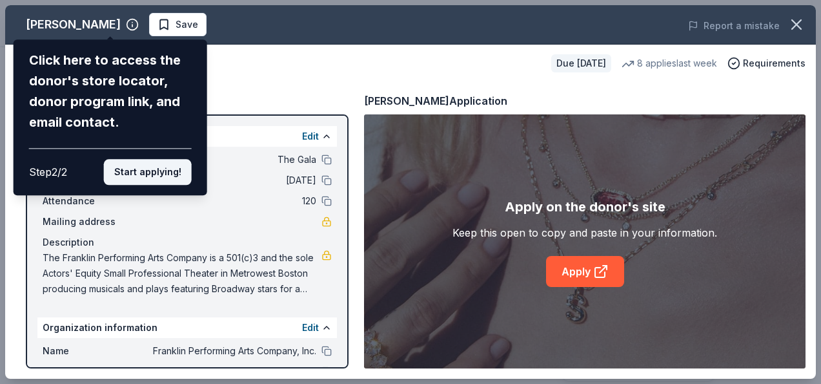
click at [132, 168] on button "Start applying!" at bounding box center [148, 172] width 88 height 26
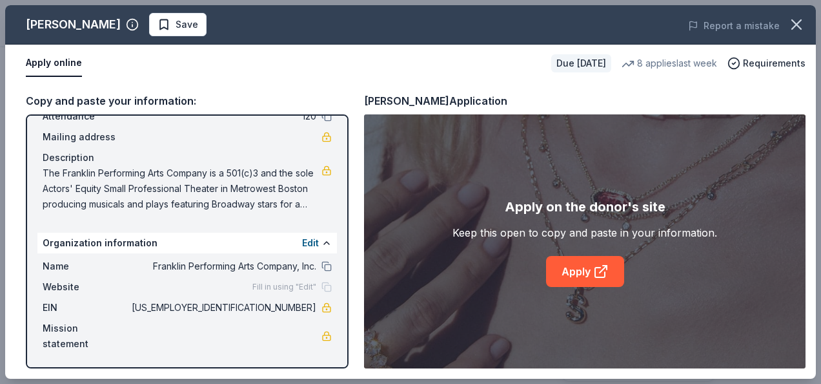
scroll to position [0, 0]
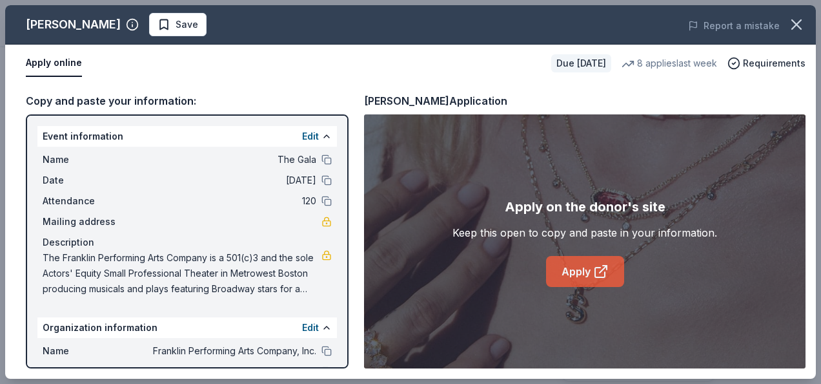
click at [584, 271] on link "Apply" at bounding box center [585, 271] width 78 height 31
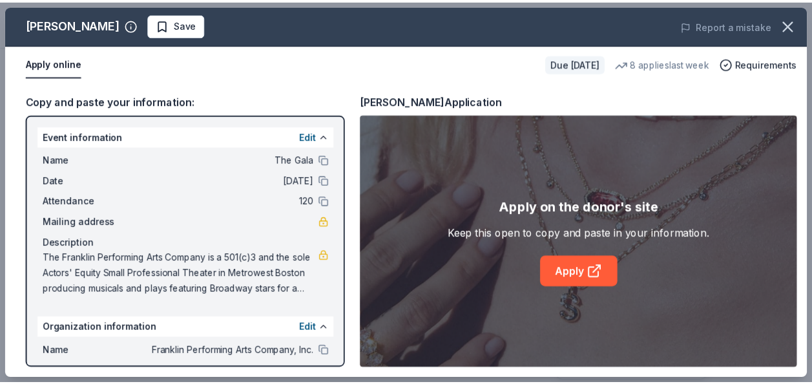
scroll to position [85, 0]
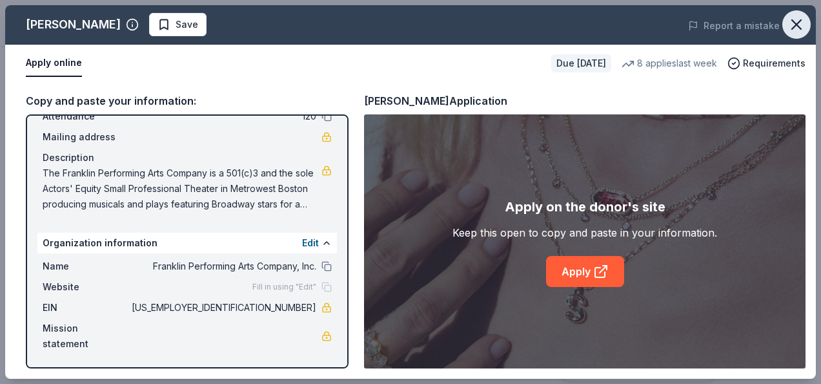
click at [803, 25] on icon "button" at bounding box center [797, 24] width 18 height 18
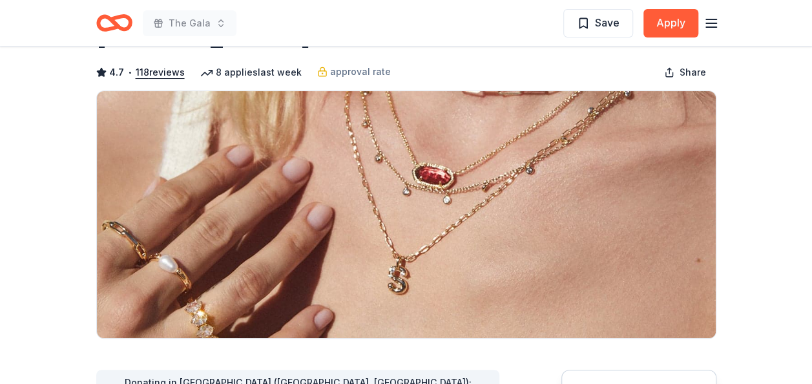
scroll to position [0, 0]
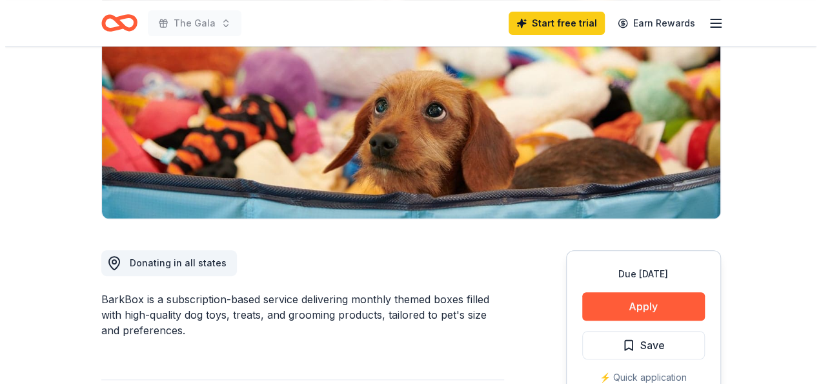
scroll to position [167, 0]
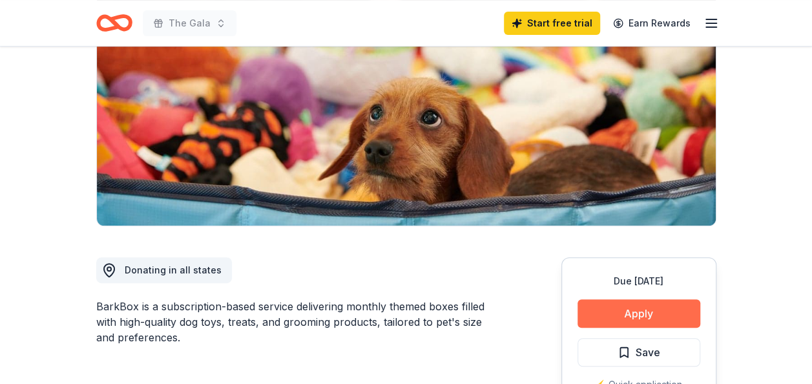
click at [639, 306] on button "Apply" at bounding box center [638, 313] width 123 height 28
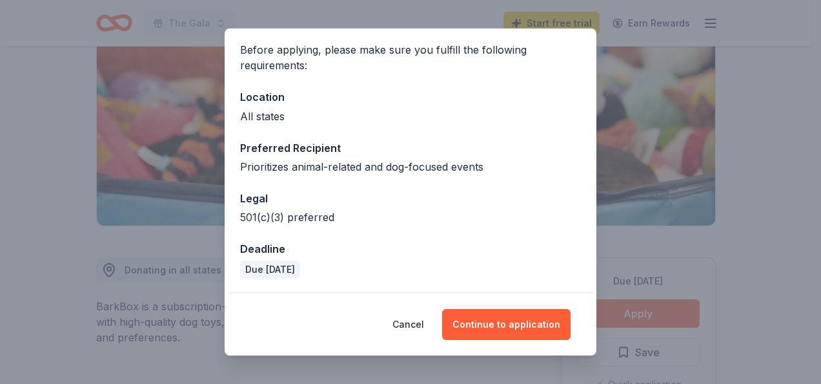
scroll to position [0, 0]
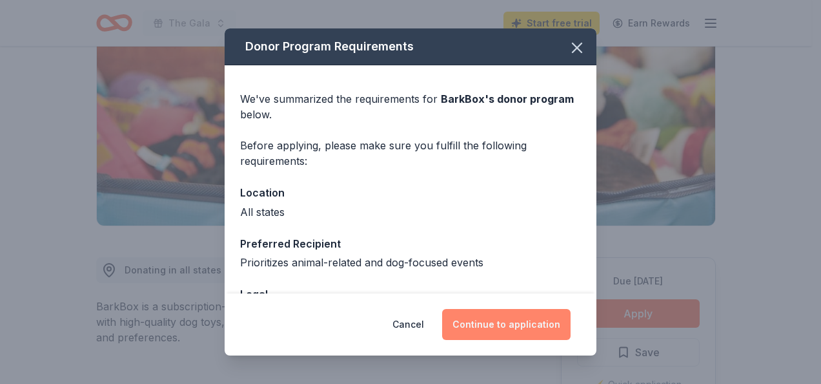
click at [499, 323] on button "Continue to application" at bounding box center [506, 324] width 129 height 31
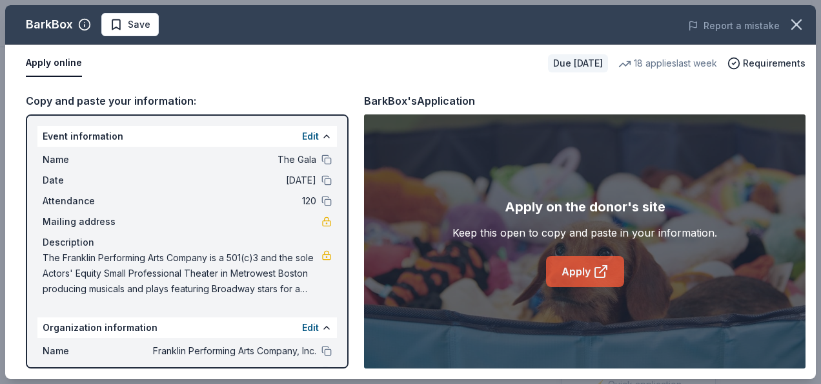
click at [589, 266] on link "Apply" at bounding box center [585, 271] width 78 height 31
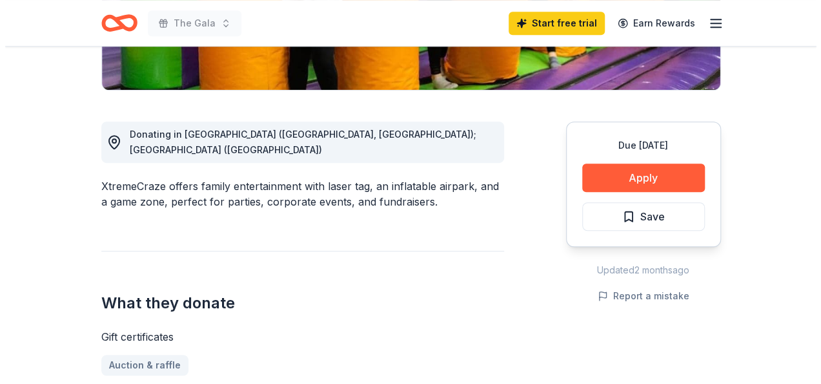
scroll to position [310, 0]
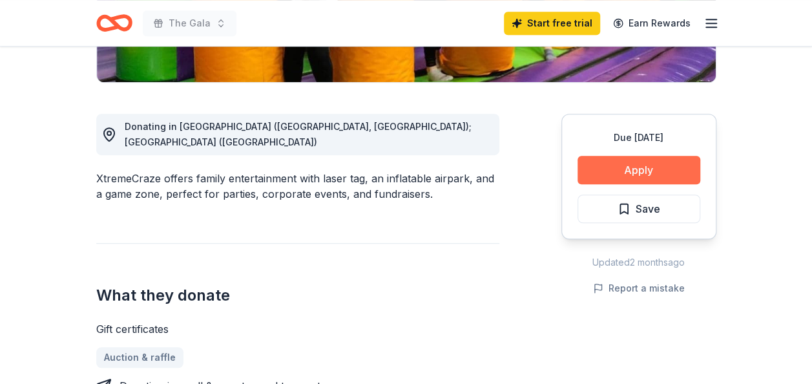
click at [630, 170] on button "Apply" at bounding box center [638, 170] width 123 height 28
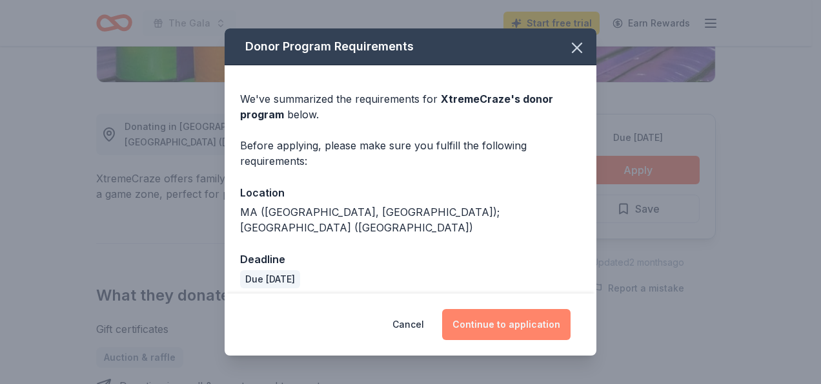
click at [510, 324] on button "Continue to application" at bounding box center [506, 324] width 129 height 31
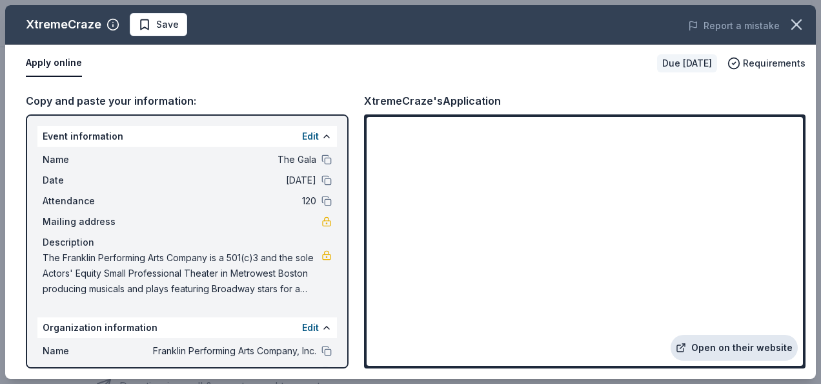
click at [757, 345] on link "Open on their website" at bounding box center [734, 347] width 127 height 26
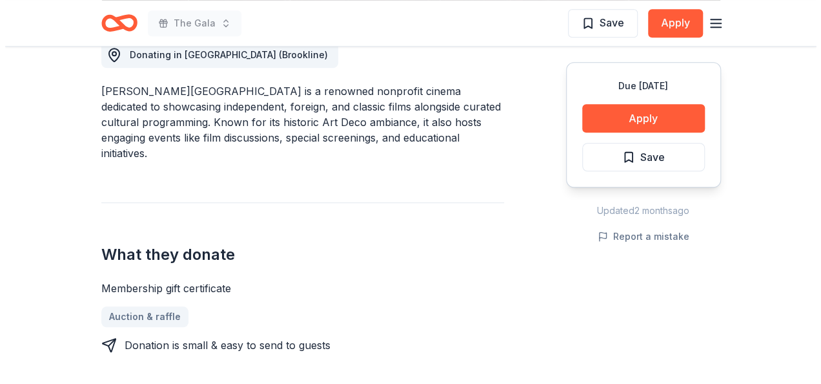
scroll to position [413, 0]
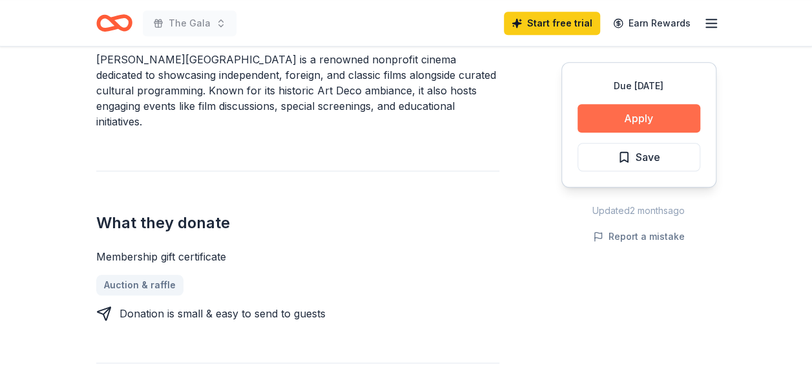
click at [621, 123] on button "Apply" at bounding box center [638, 118] width 123 height 28
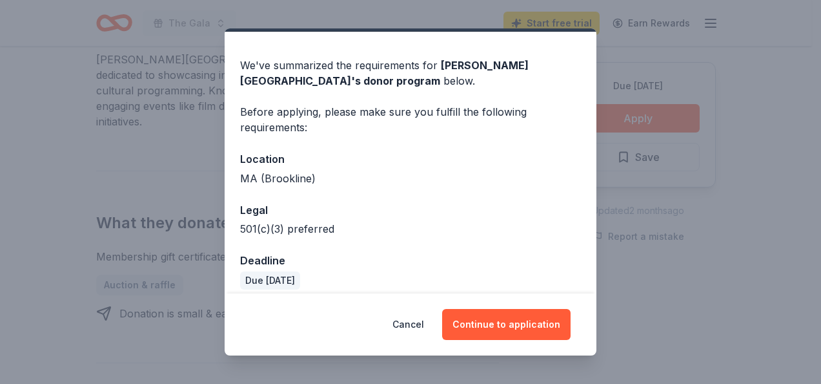
scroll to position [45, 0]
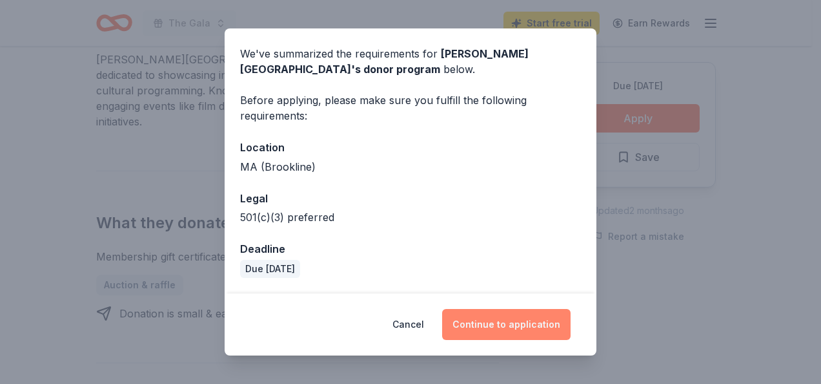
click at [502, 320] on button "Continue to application" at bounding box center [506, 324] width 129 height 31
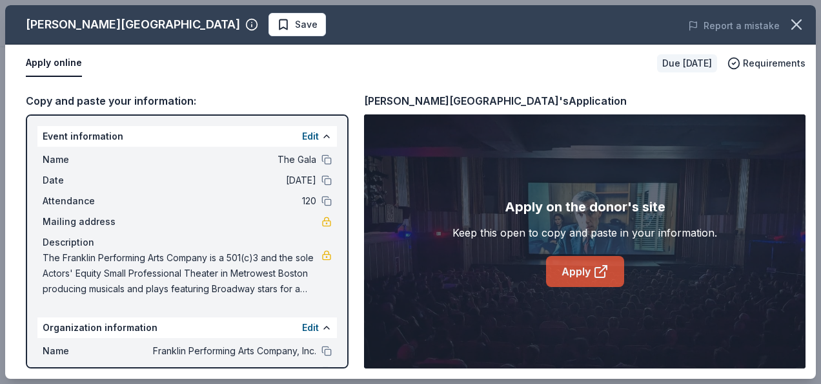
click at [582, 257] on link "Apply" at bounding box center [585, 271] width 78 height 31
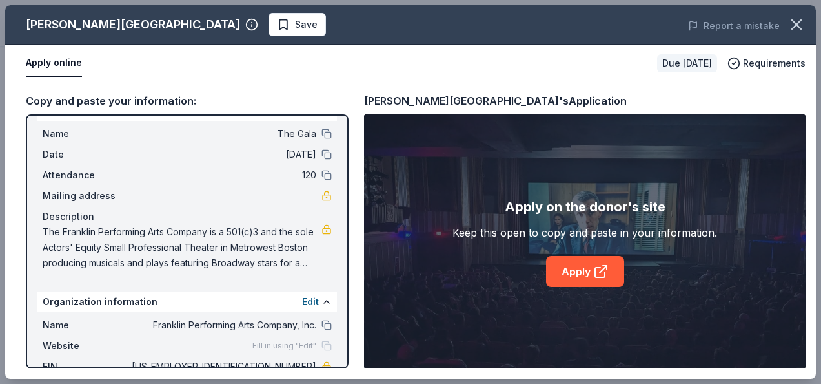
scroll to position [85, 0]
